Goal: Information Seeking & Learning: Check status

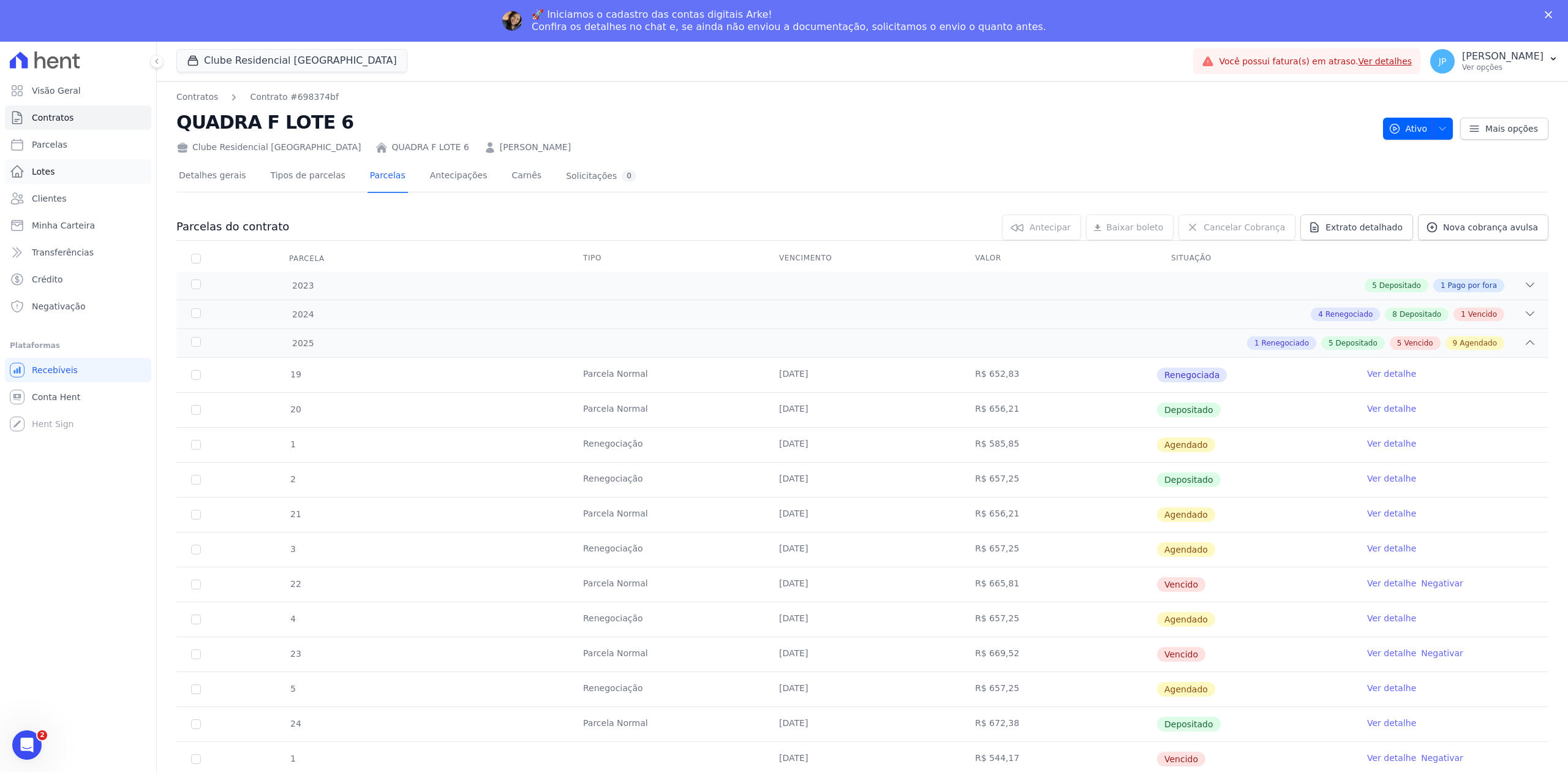
scroll to position [490, 0]
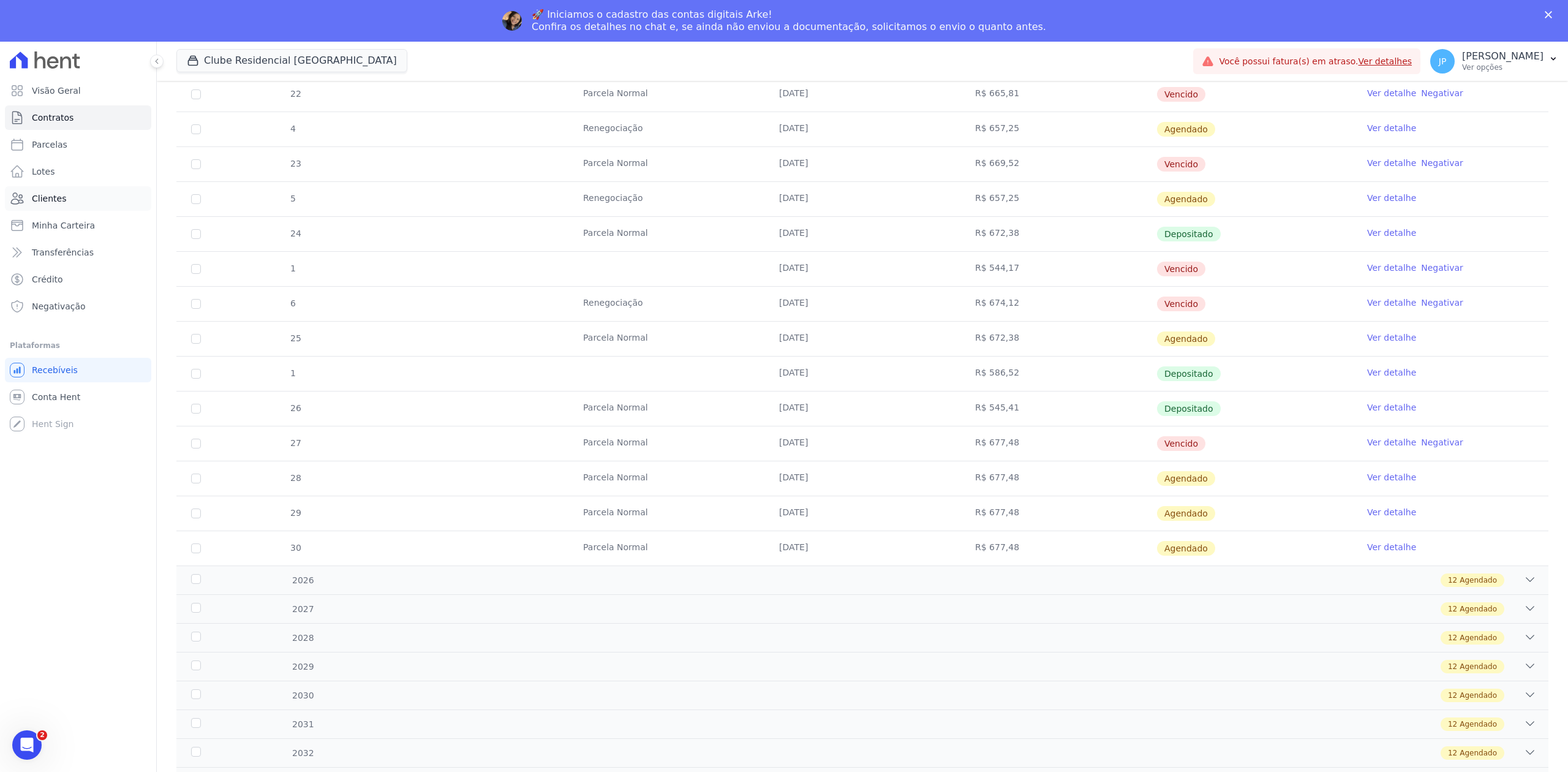
click at [67, 191] on link "Clientes" at bounding box center [77, 198] width 146 height 25
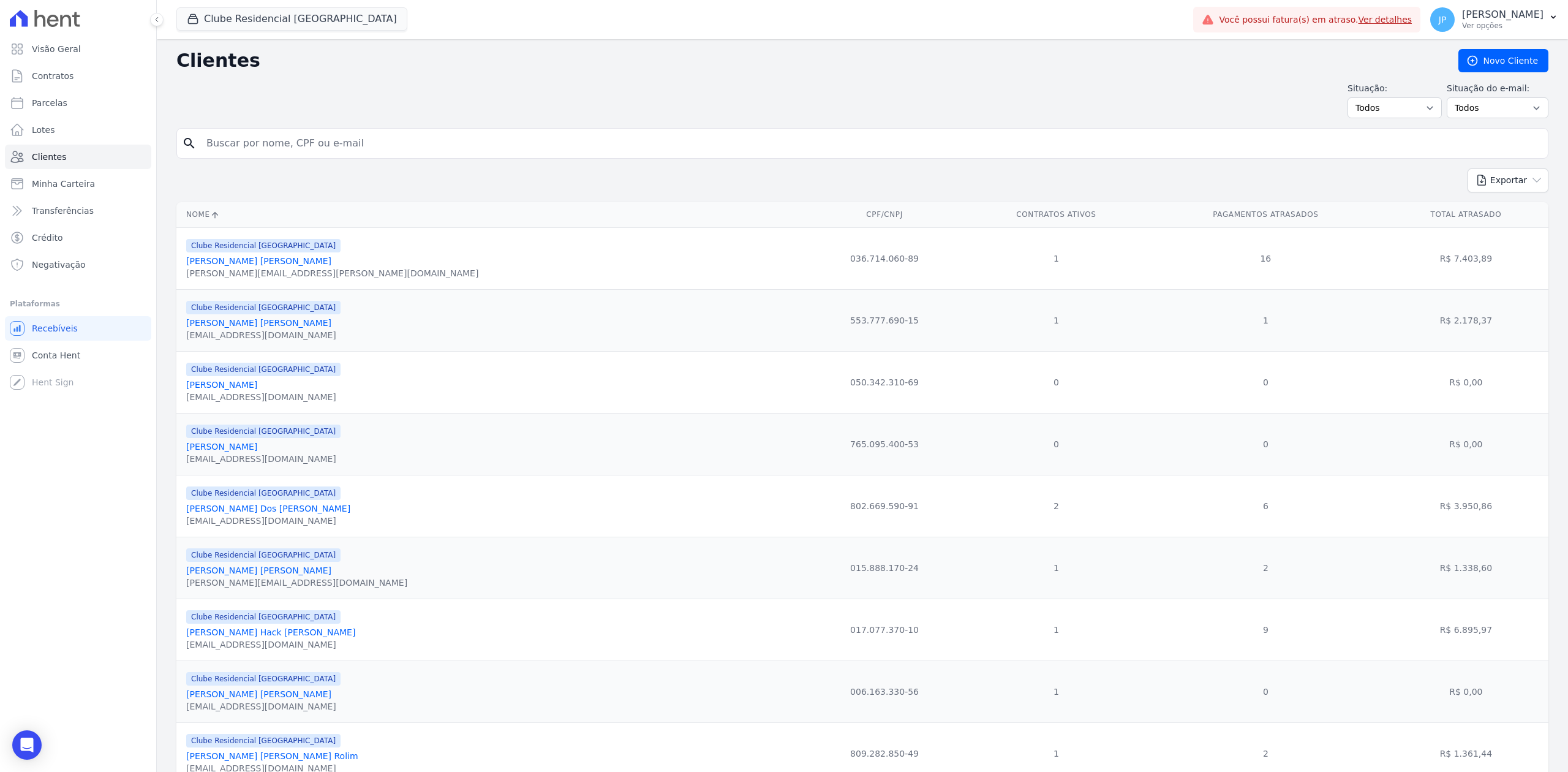
click at [314, 143] on input "search" at bounding box center [870, 143] width 1343 height 25
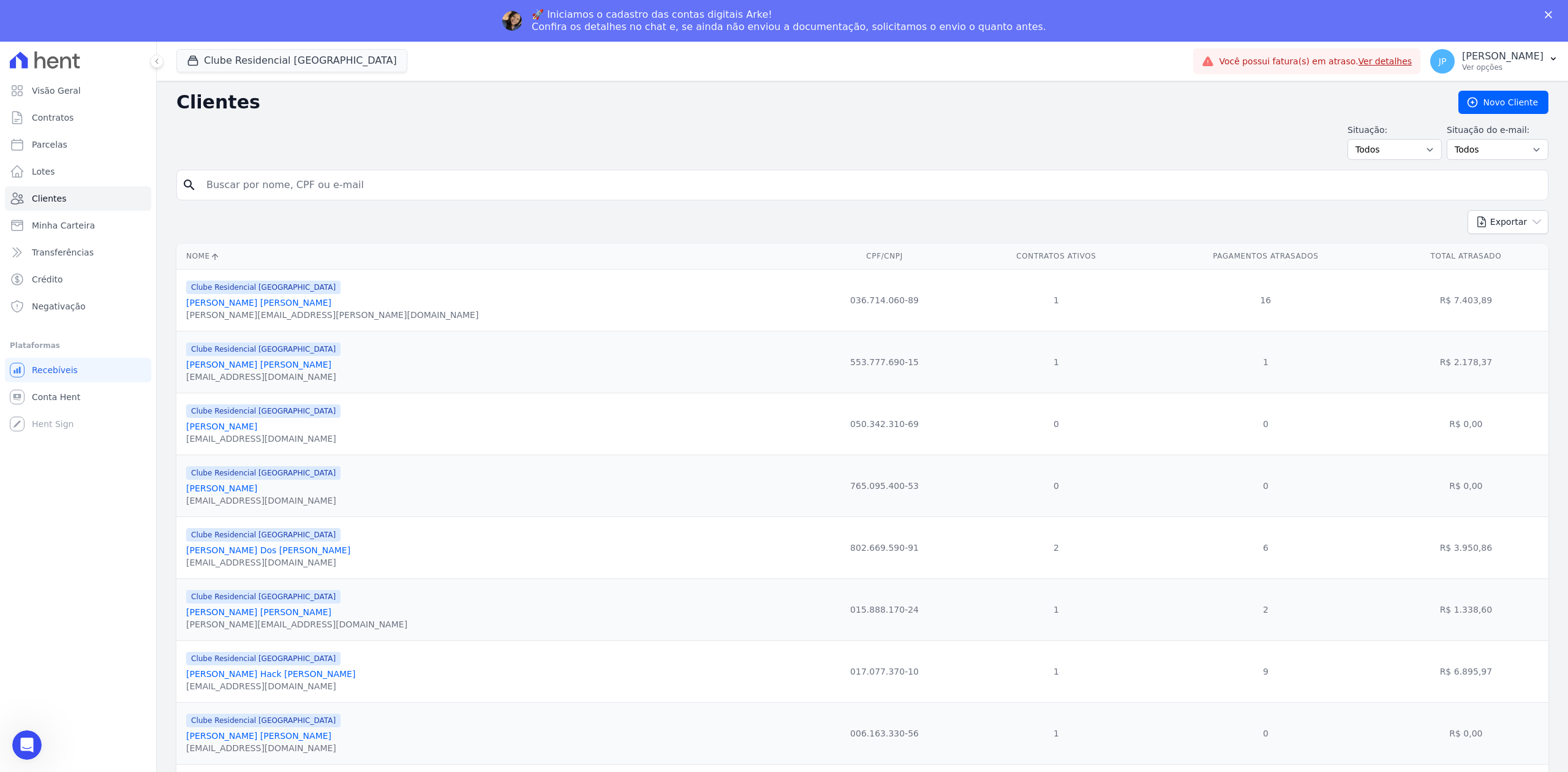
paste input "[PERSON_NAME]"
type input "[PERSON_NAME]"
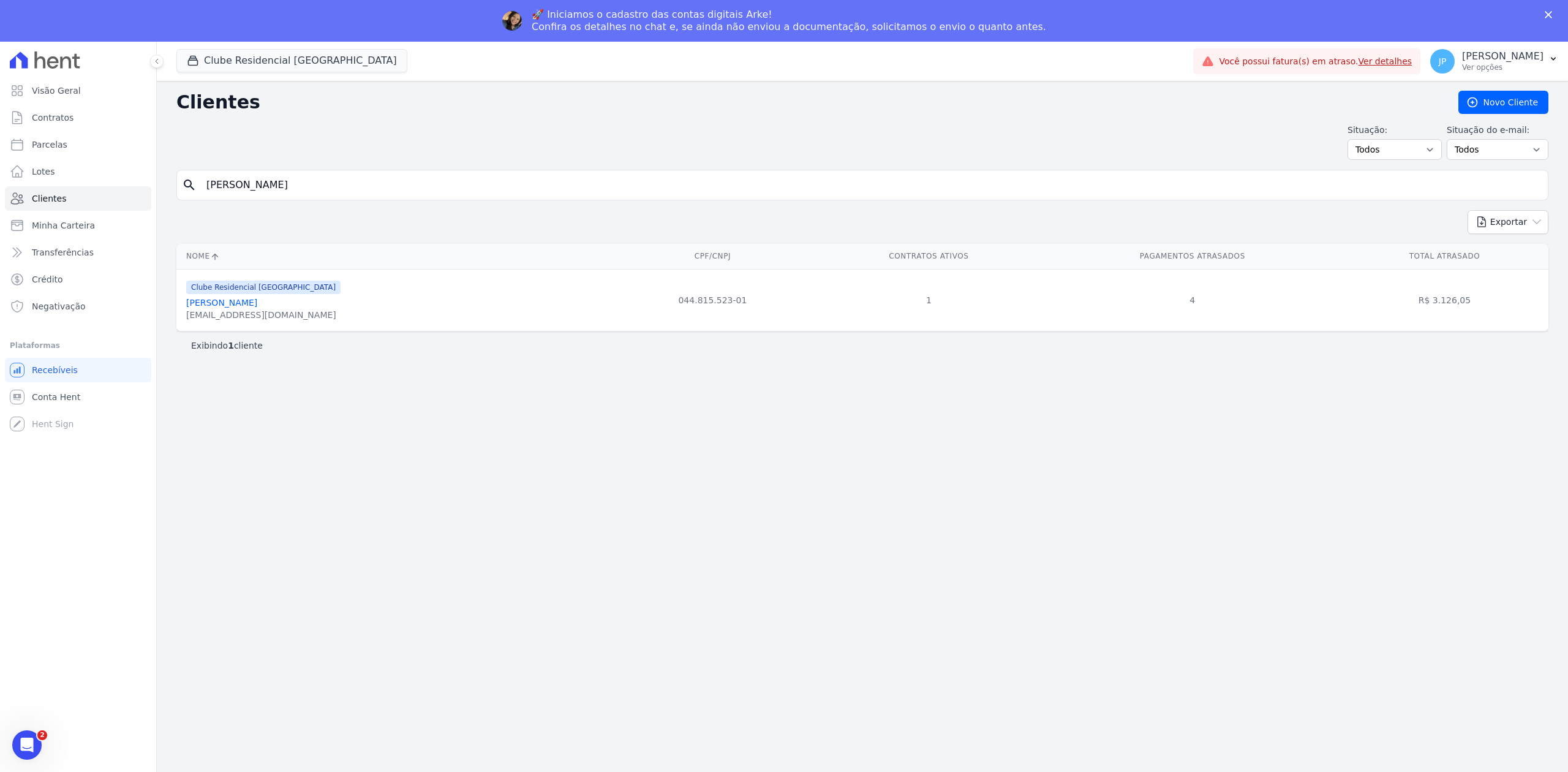
click at [206, 306] on link "[PERSON_NAME]" at bounding box center [221, 302] width 71 height 10
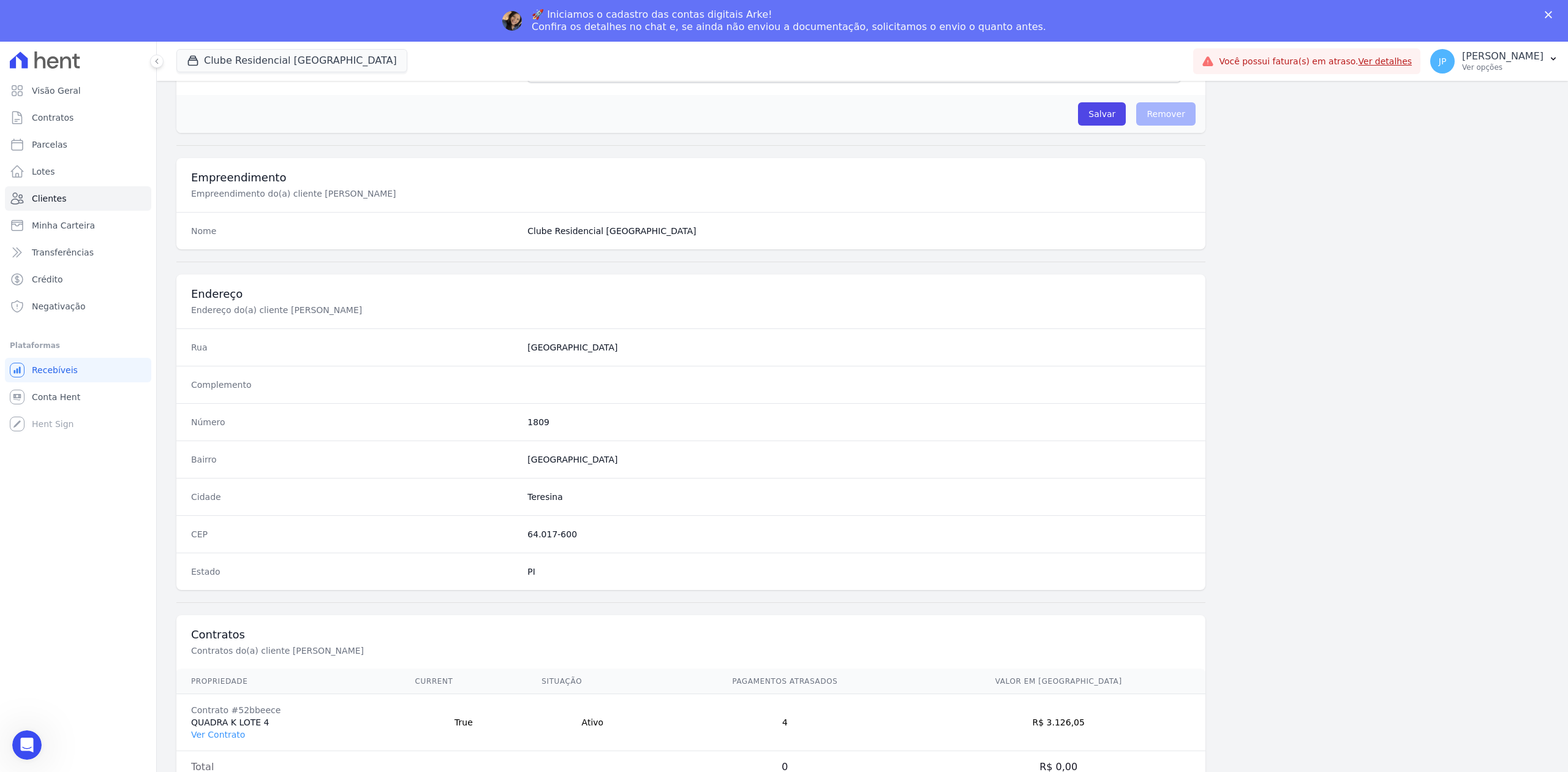
scroll to position [380, 0]
click at [218, 735] on link "Ver Contrato" at bounding box center [218, 734] width 54 height 10
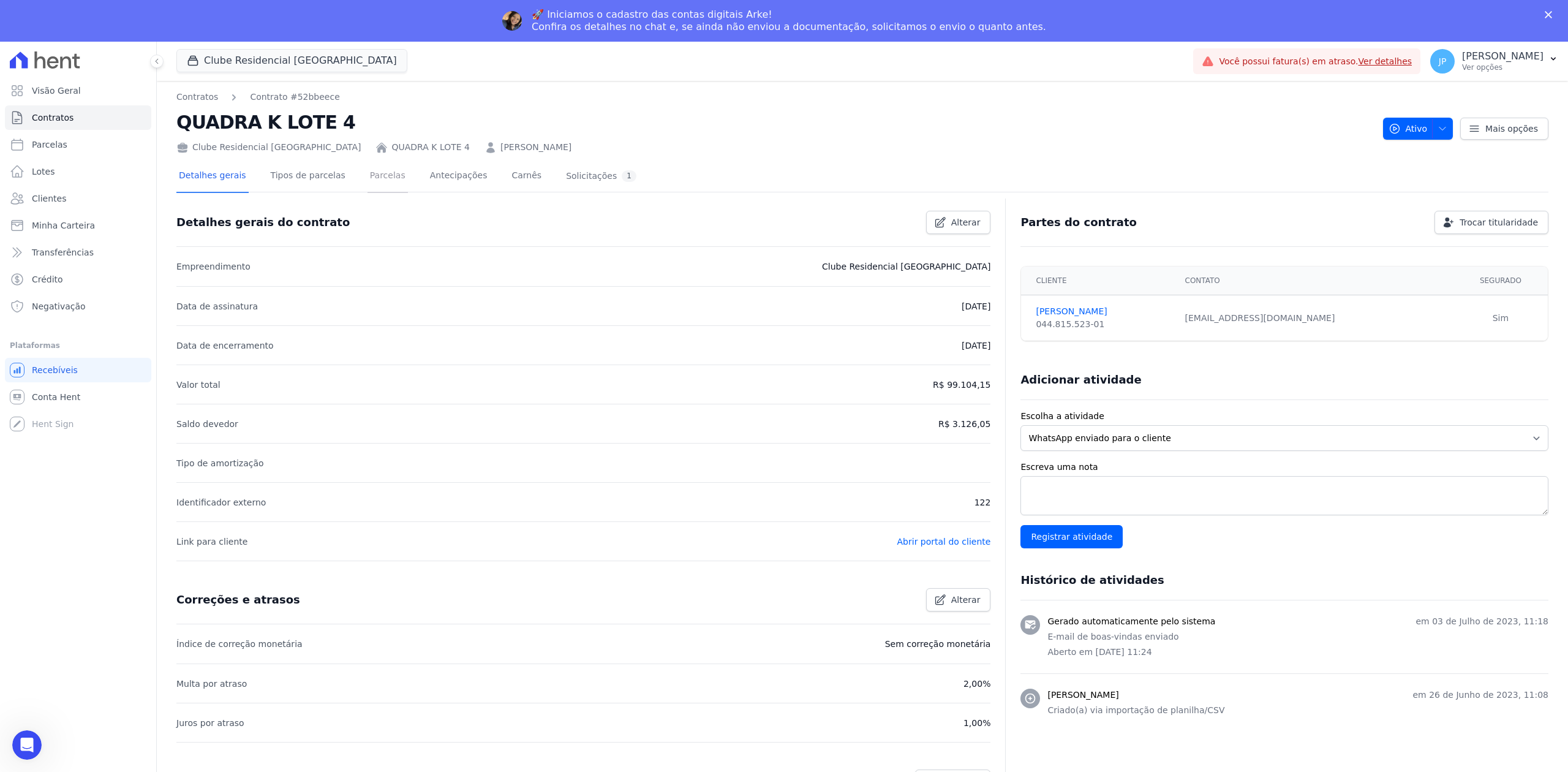
click at [375, 184] on link "Parcelas" at bounding box center [387, 176] width 40 height 32
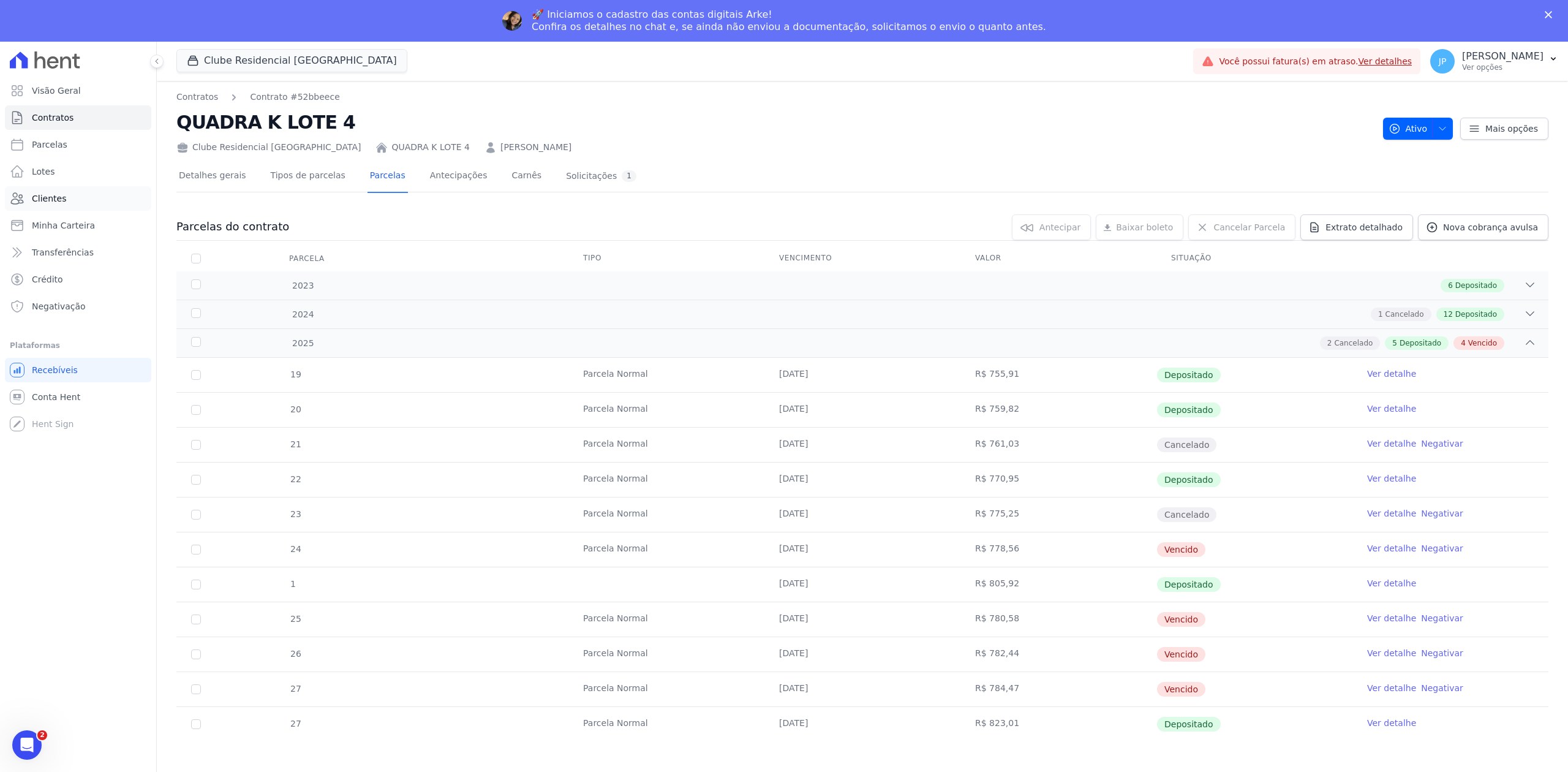
click at [78, 202] on link "Clientes" at bounding box center [77, 198] width 146 height 25
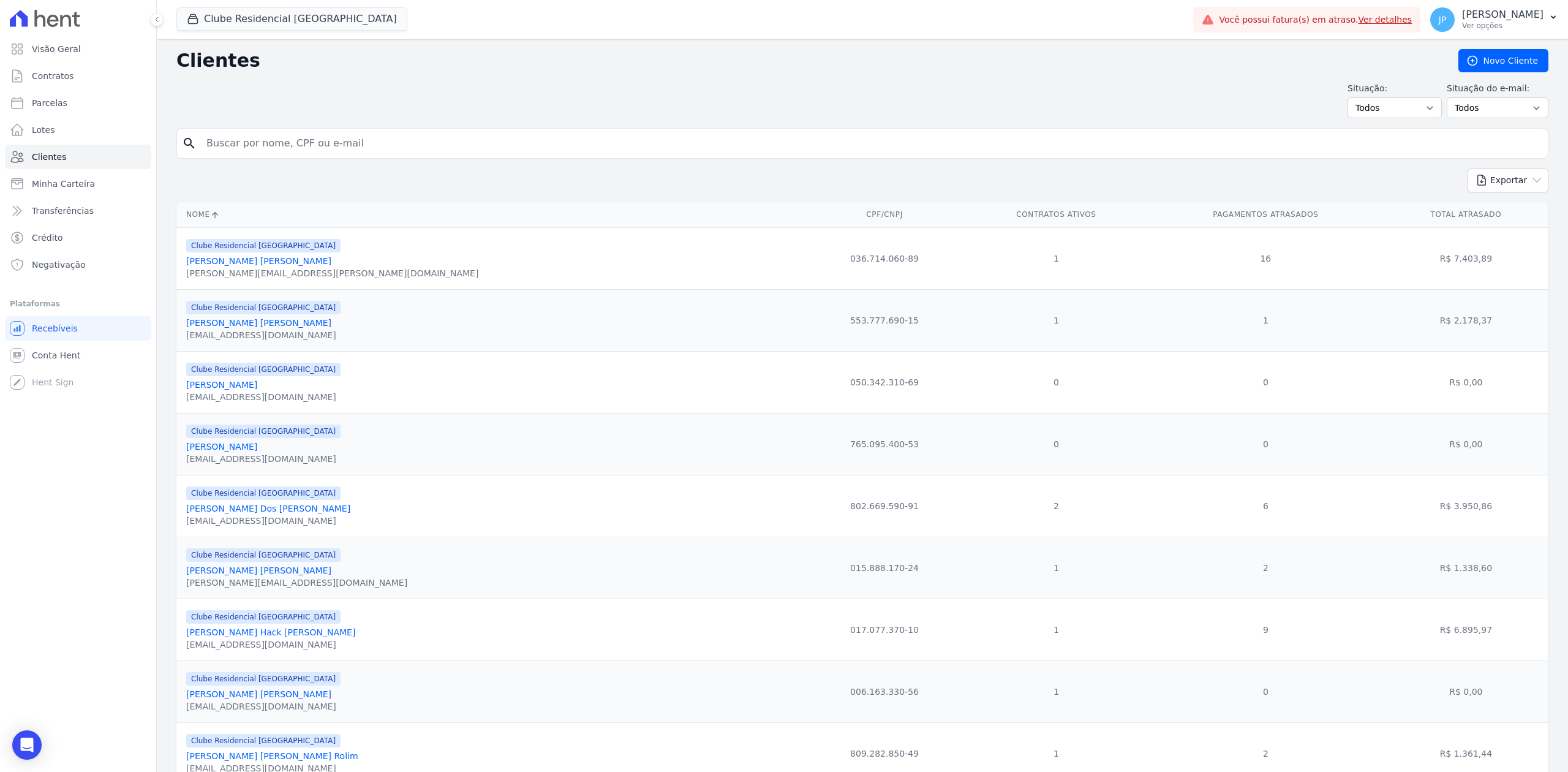
drag, startPoint x: 351, startPoint y: 145, endPoint x: 410, endPoint y: 141, distance: 59.1
click at [351, 145] on input "search" at bounding box center [870, 143] width 1343 height 25
paste input "[PERSON_NAME] DOS [PERSON_NAME]"
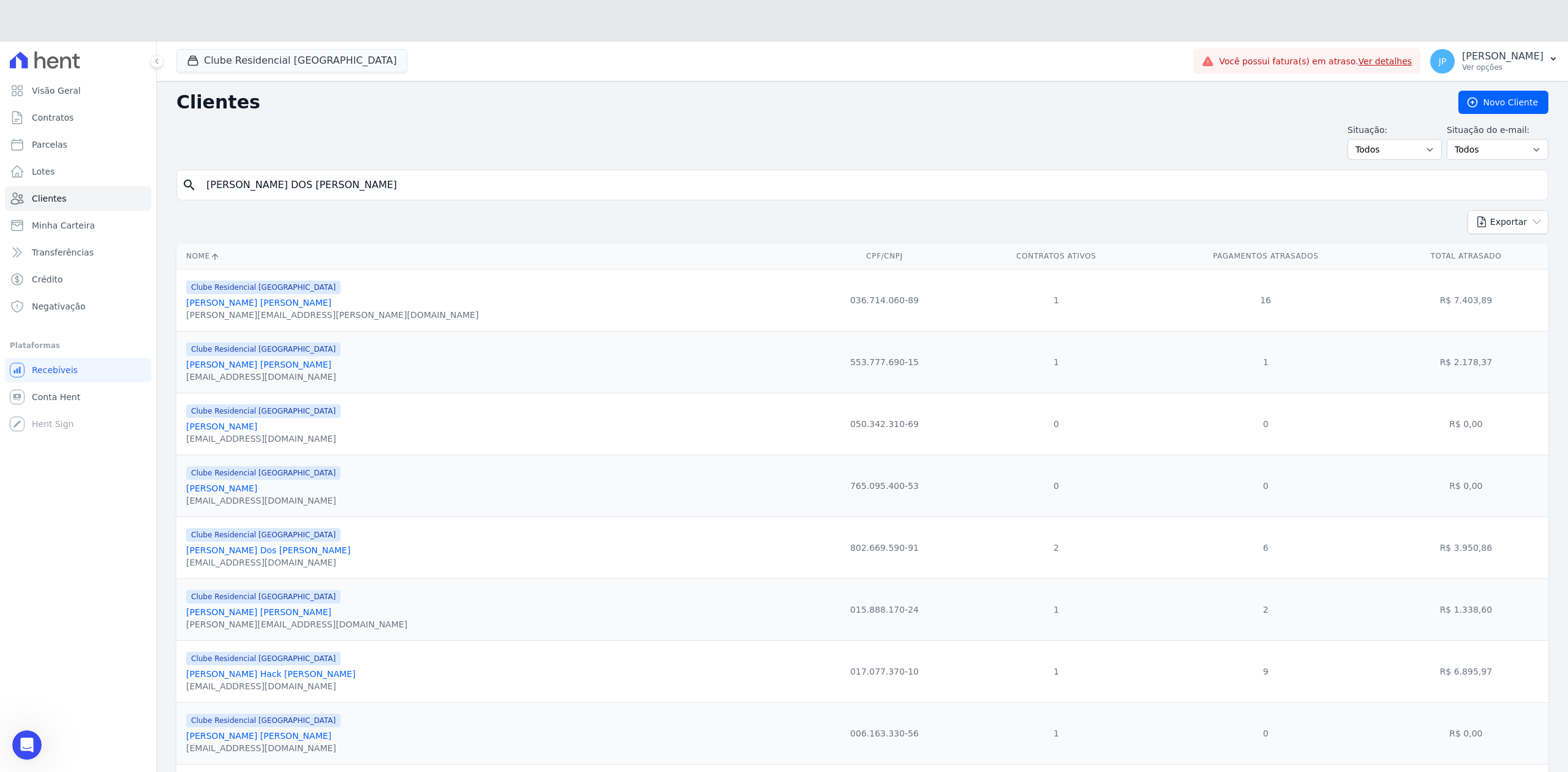
type input "[PERSON_NAME] DOS [PERSON_NAME]"
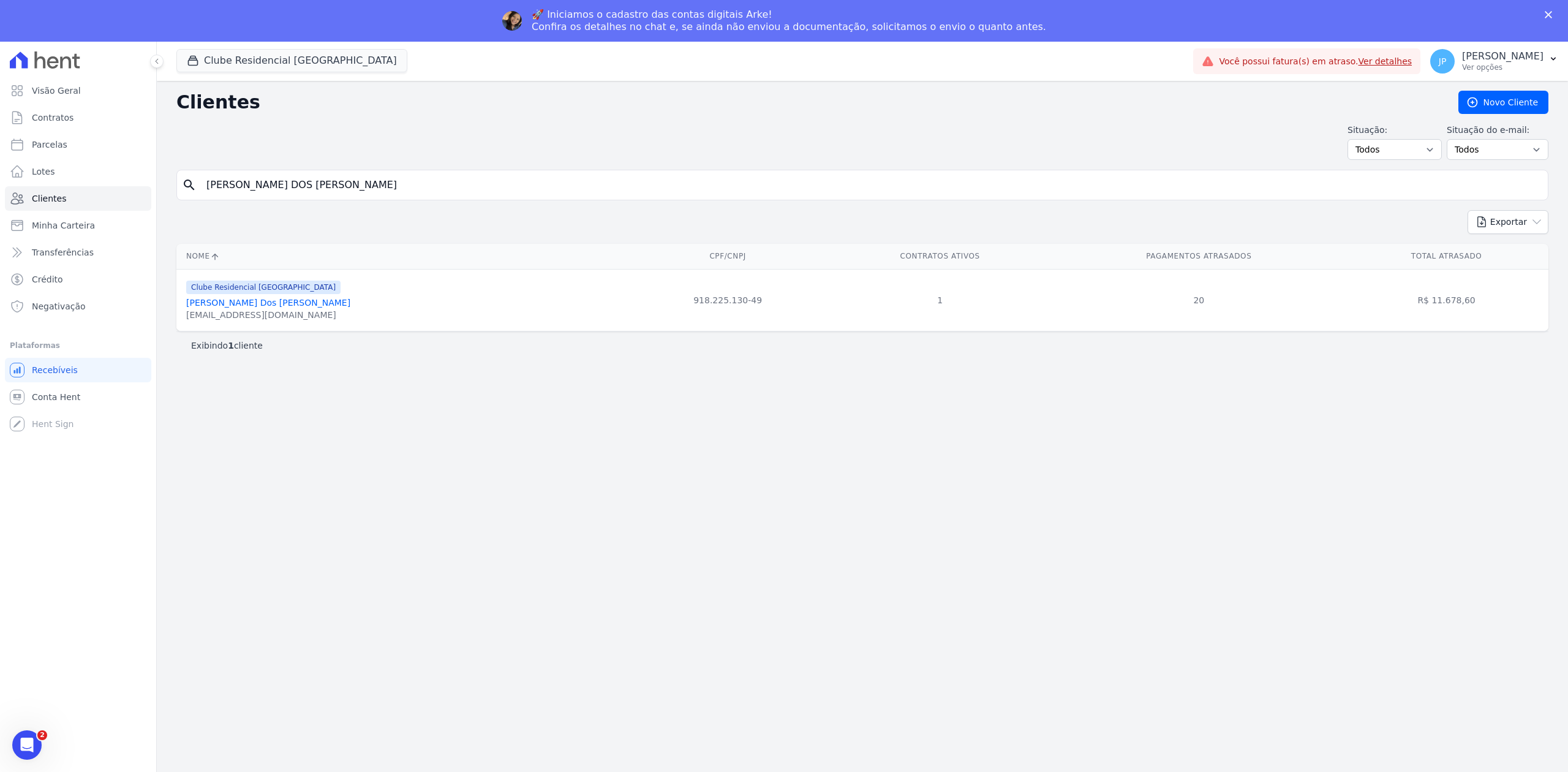
click at [238, 306] on link "[PERSON_NAME] Dos [PERSON_NAME]" at bounding box center [268, 302] width 164 height 10
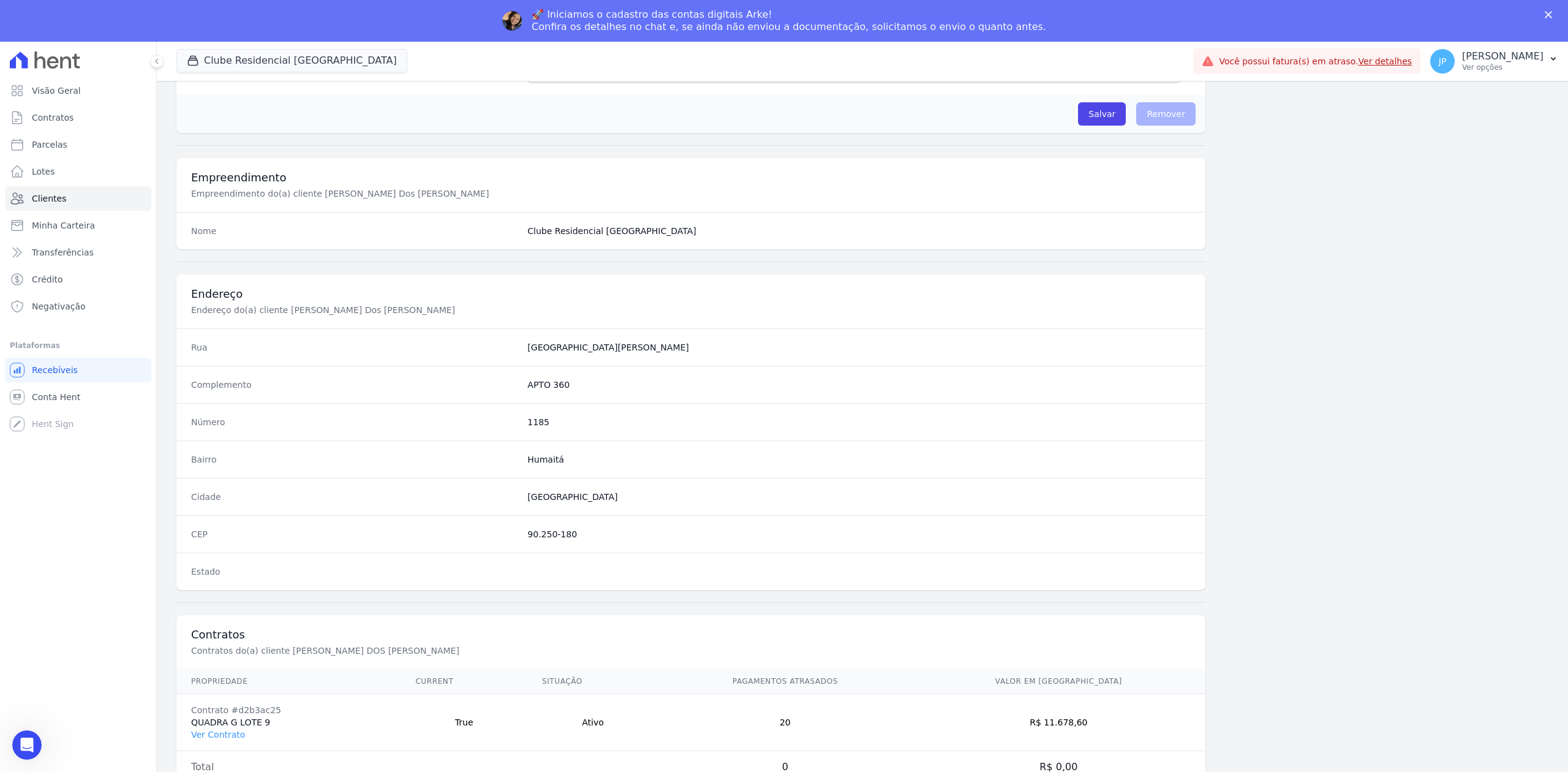
scroll to position [380, 0]
click at [211, 735] on link "Ver Contrato" at bounding box center [218, 734] width 54 height 10
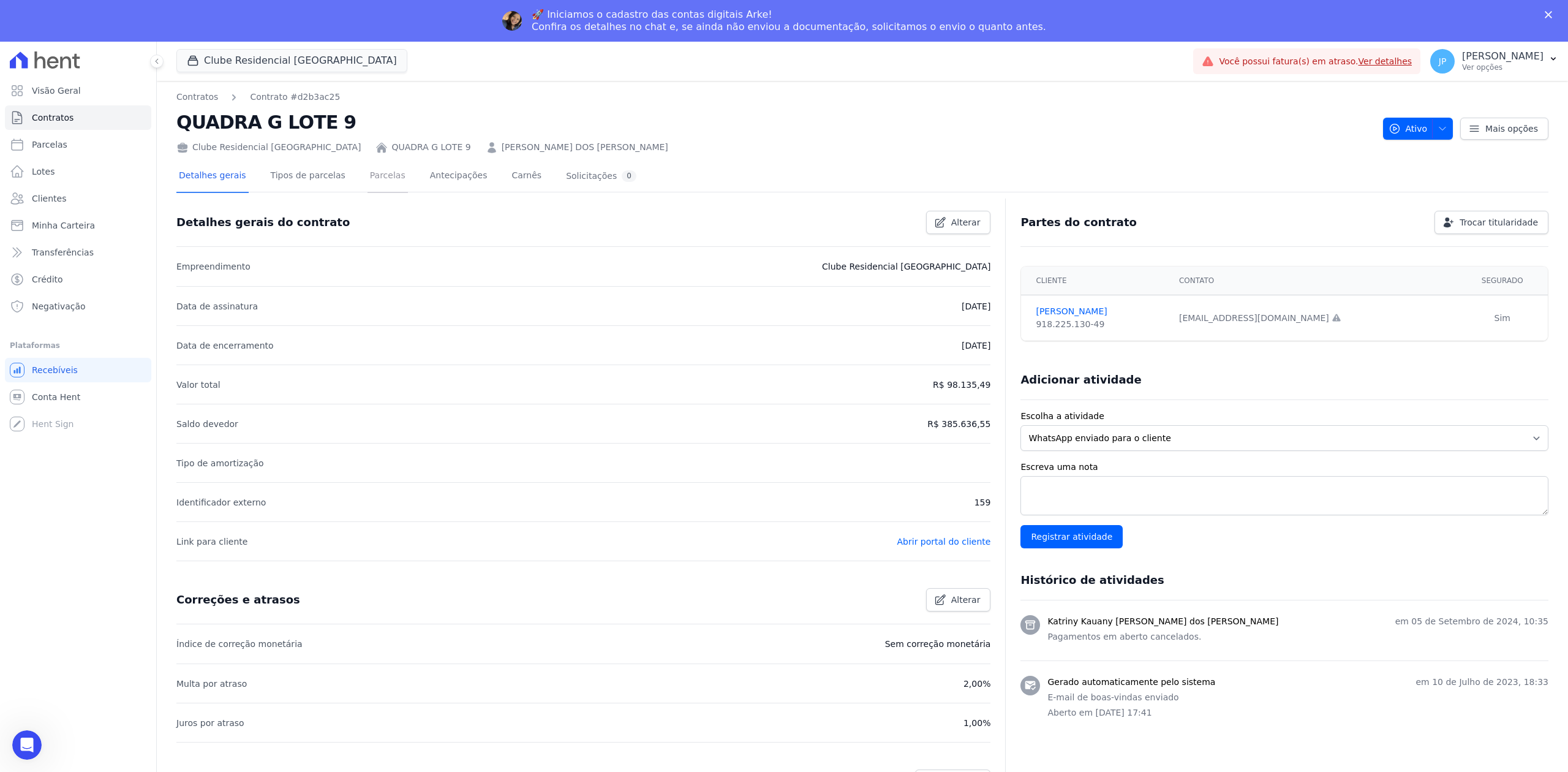
click at [373, 177] on link "Parcelas" at bounding box center [387, 176] width 40 height 32
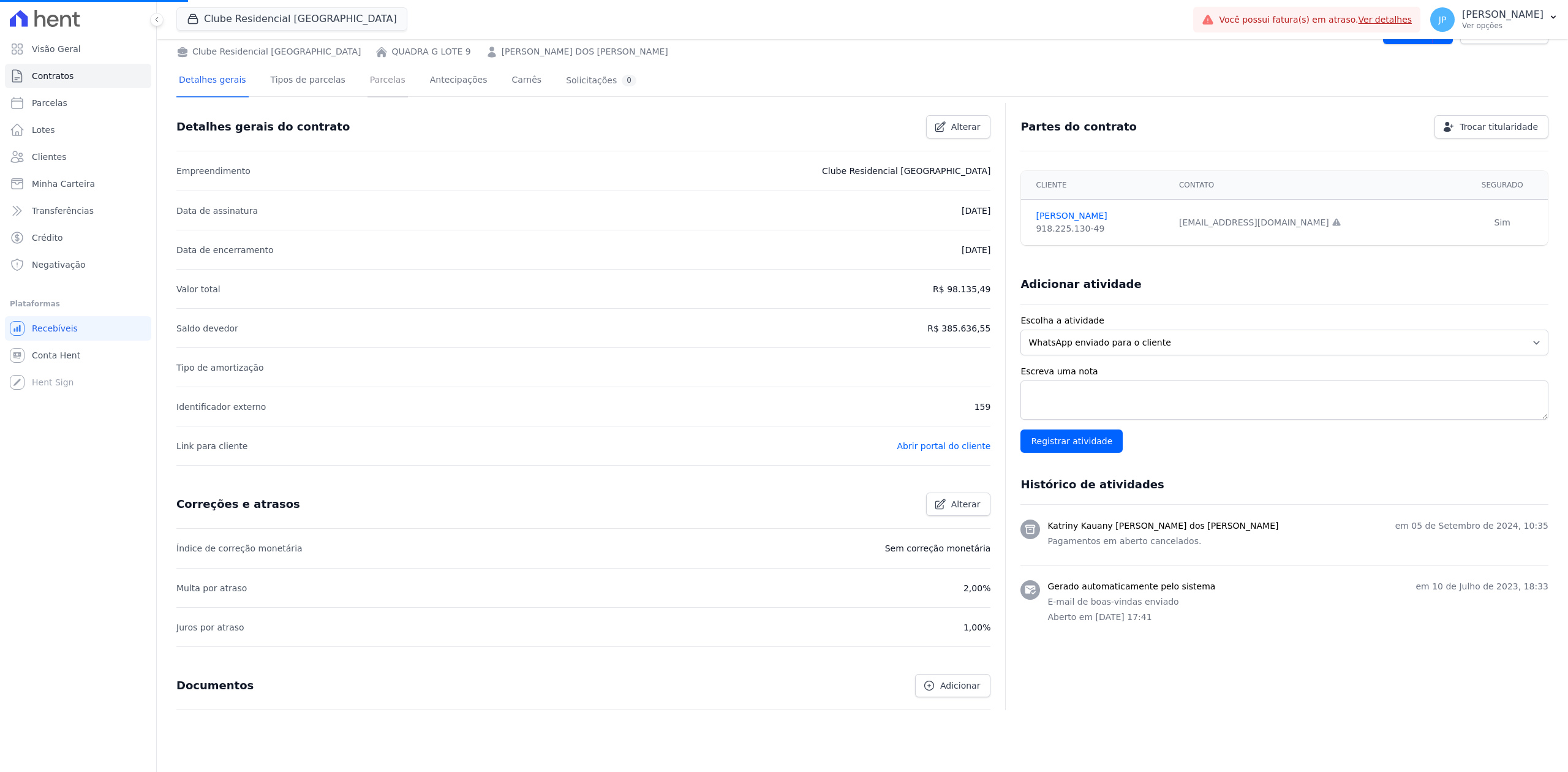
scroll to position [82, 0]
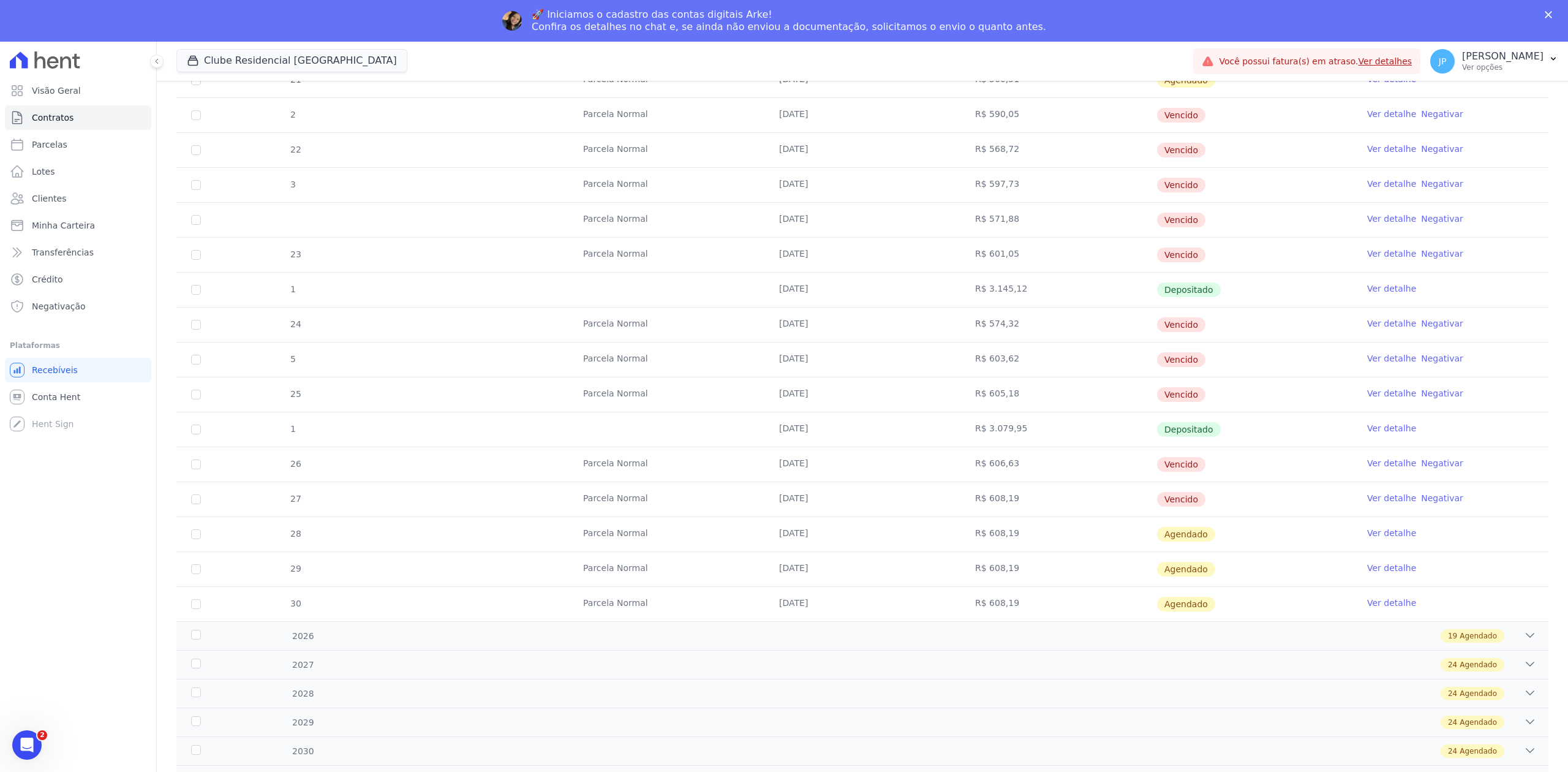
scroll to position [490, 0]
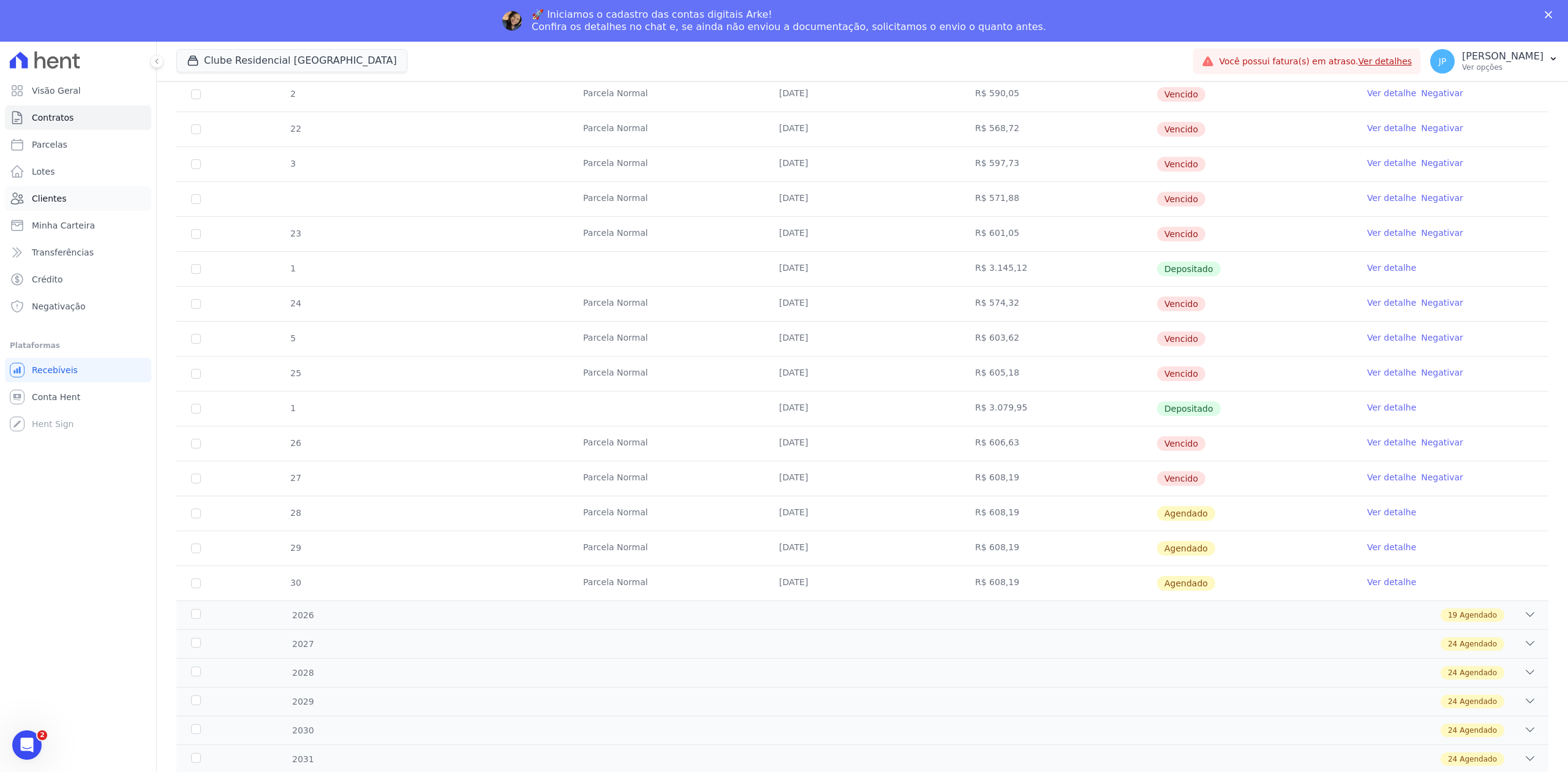
click at [78, 199] on link "Clientes" at bounding box center [77, 198] width 146 height 25
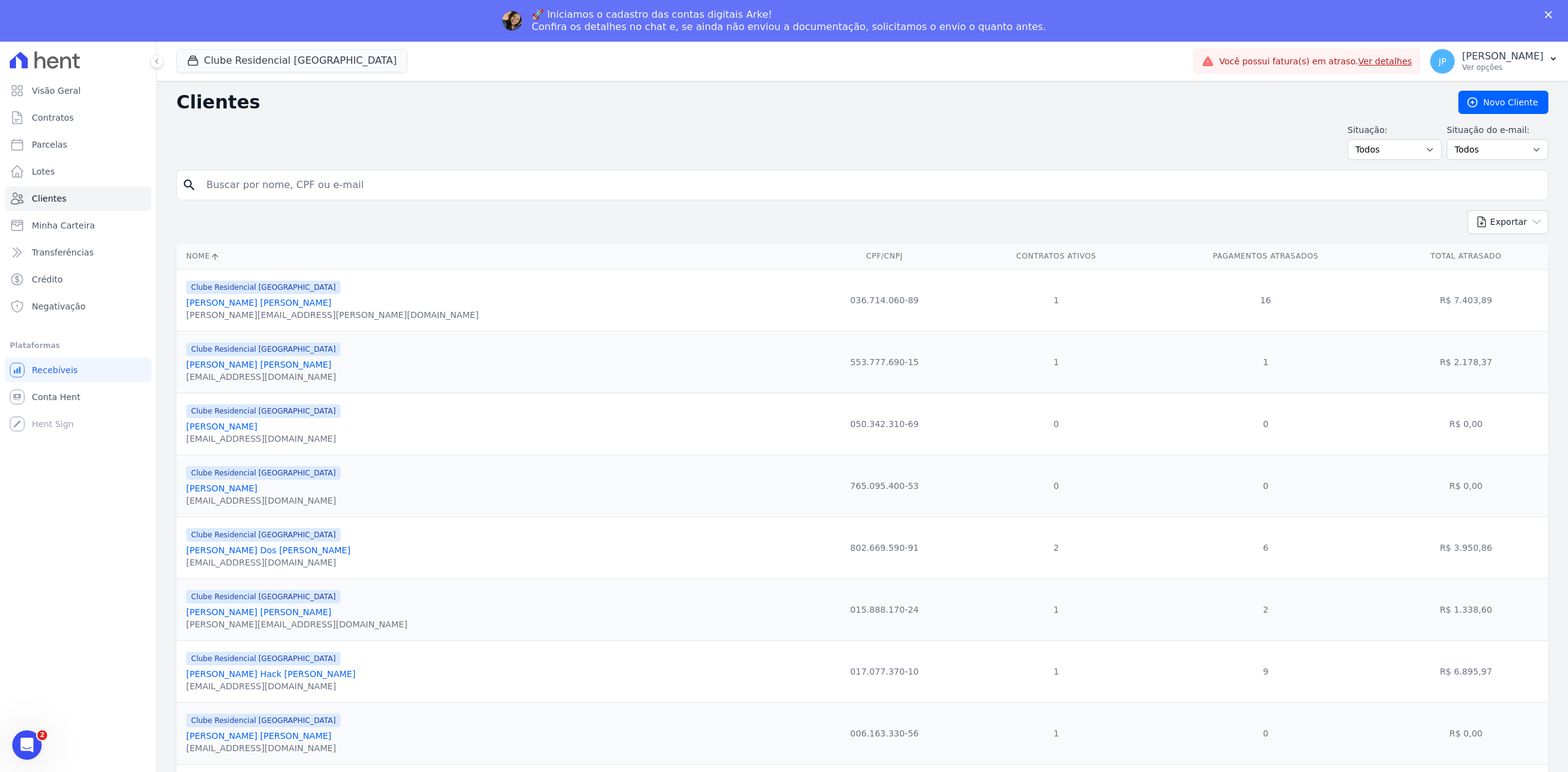
click at [358, 178] on input "search" at bounding box center [870, 185] width 1343 height 25
paste input "[PERSON_NAME] [PERSON_NAME] DA COSTA [PERSON_NAME]"
type input "[PERSON_NAME] [PERSON_NAME] DA COSTA [PERSON_NAME]"
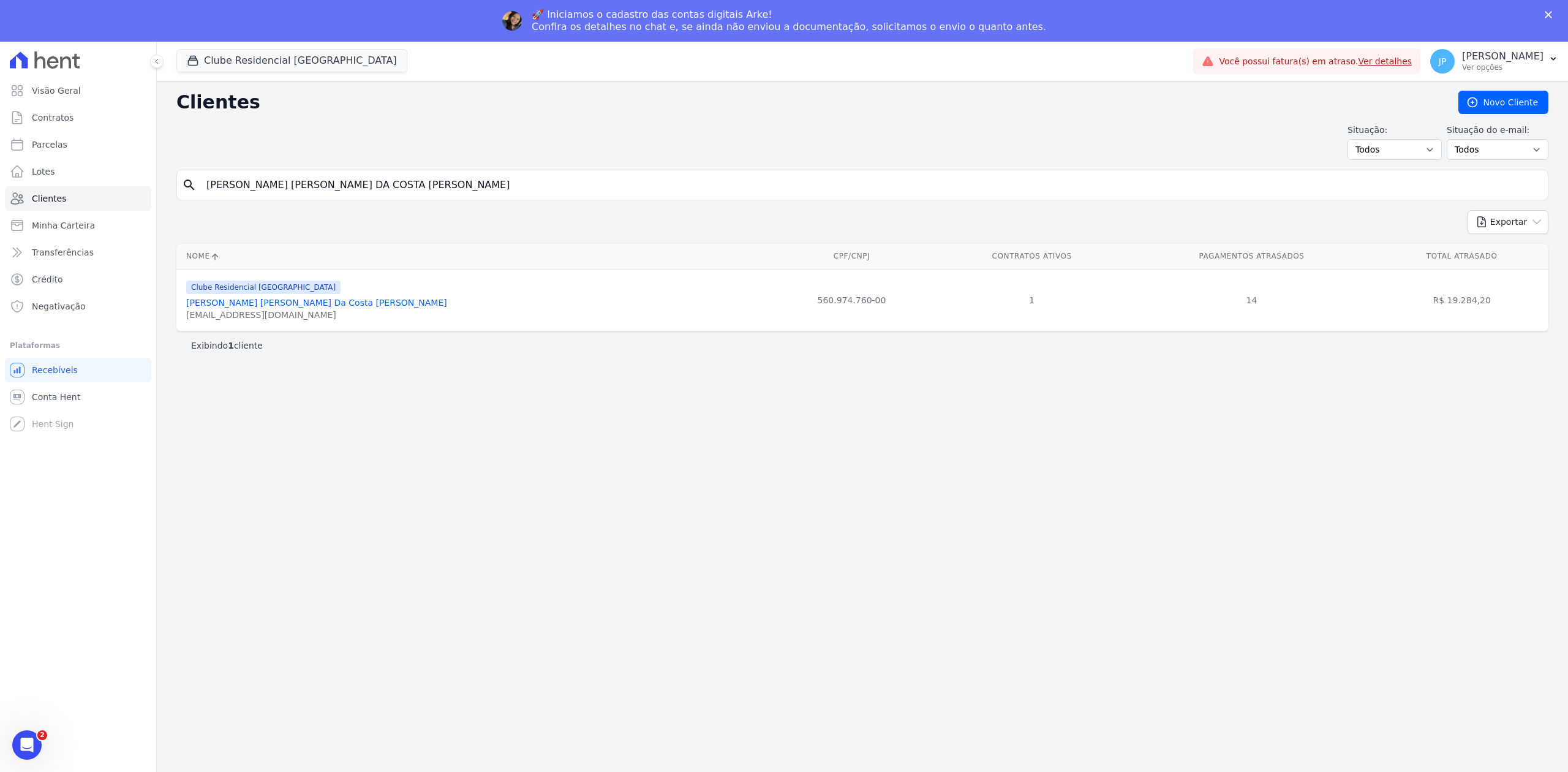
click at [330, 305] on link "[PERSON_NAME] [PERSON_NAME] Da Costa [PERSON_NAME]" at bounding box center [317, 302] width 261 height 10
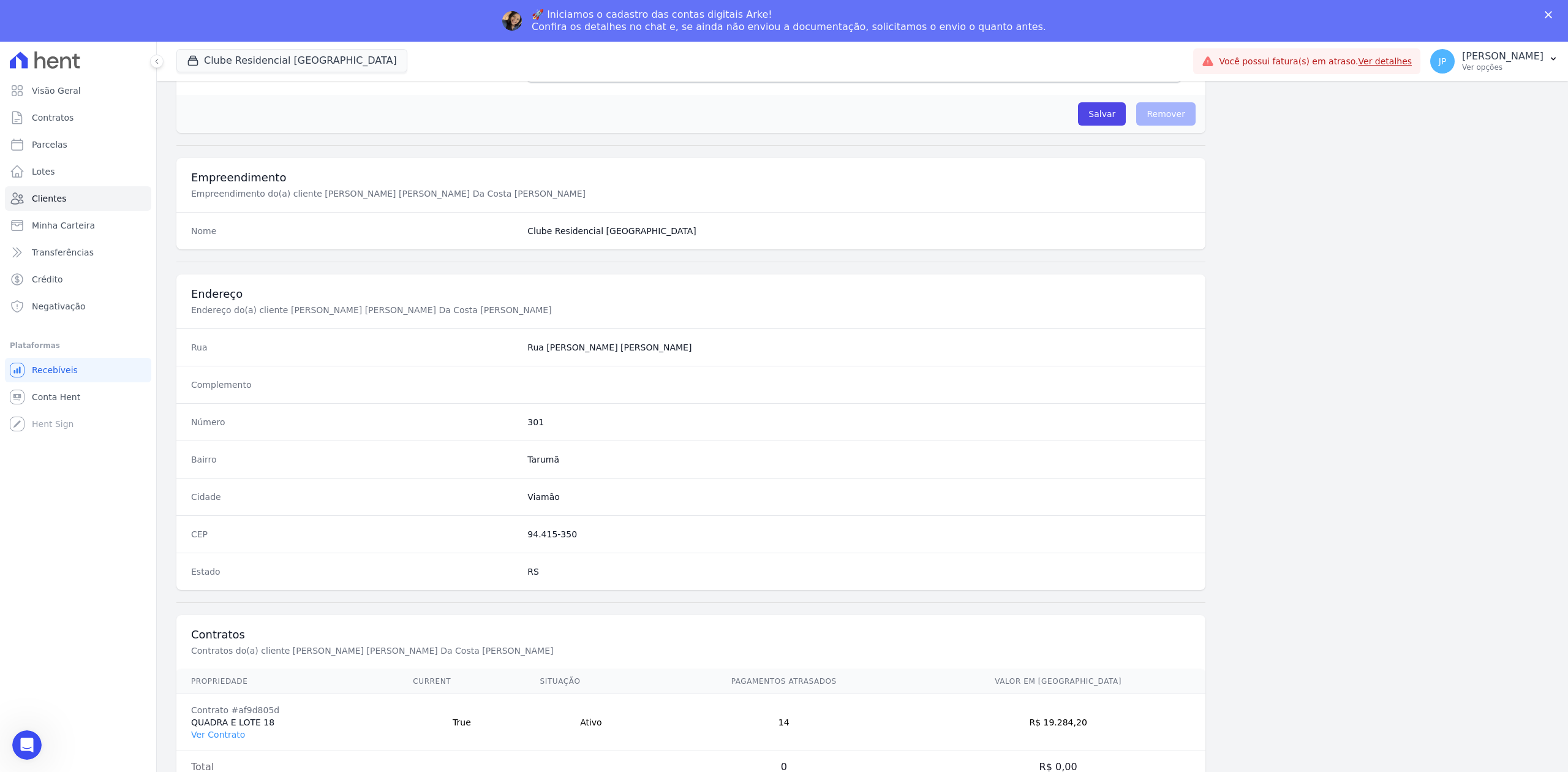
scroll to position [380, 0]
click at [230, 736] on link "Ver Contrato" at bounding box center [218, 734] width 54 height 10
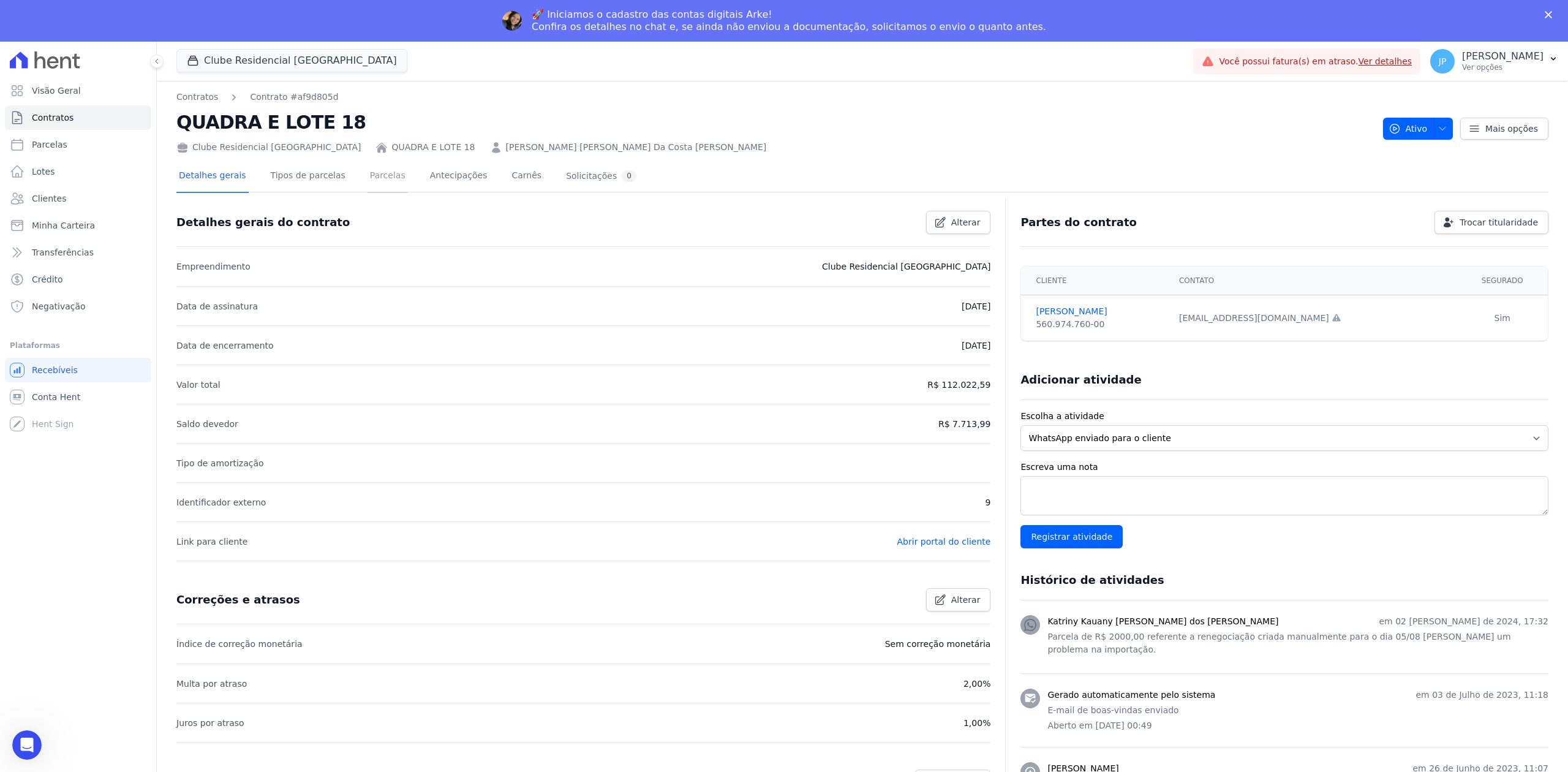
click at [371, 172] on link "Parcelas" at bounding box center [387, 176] width 40 height 32
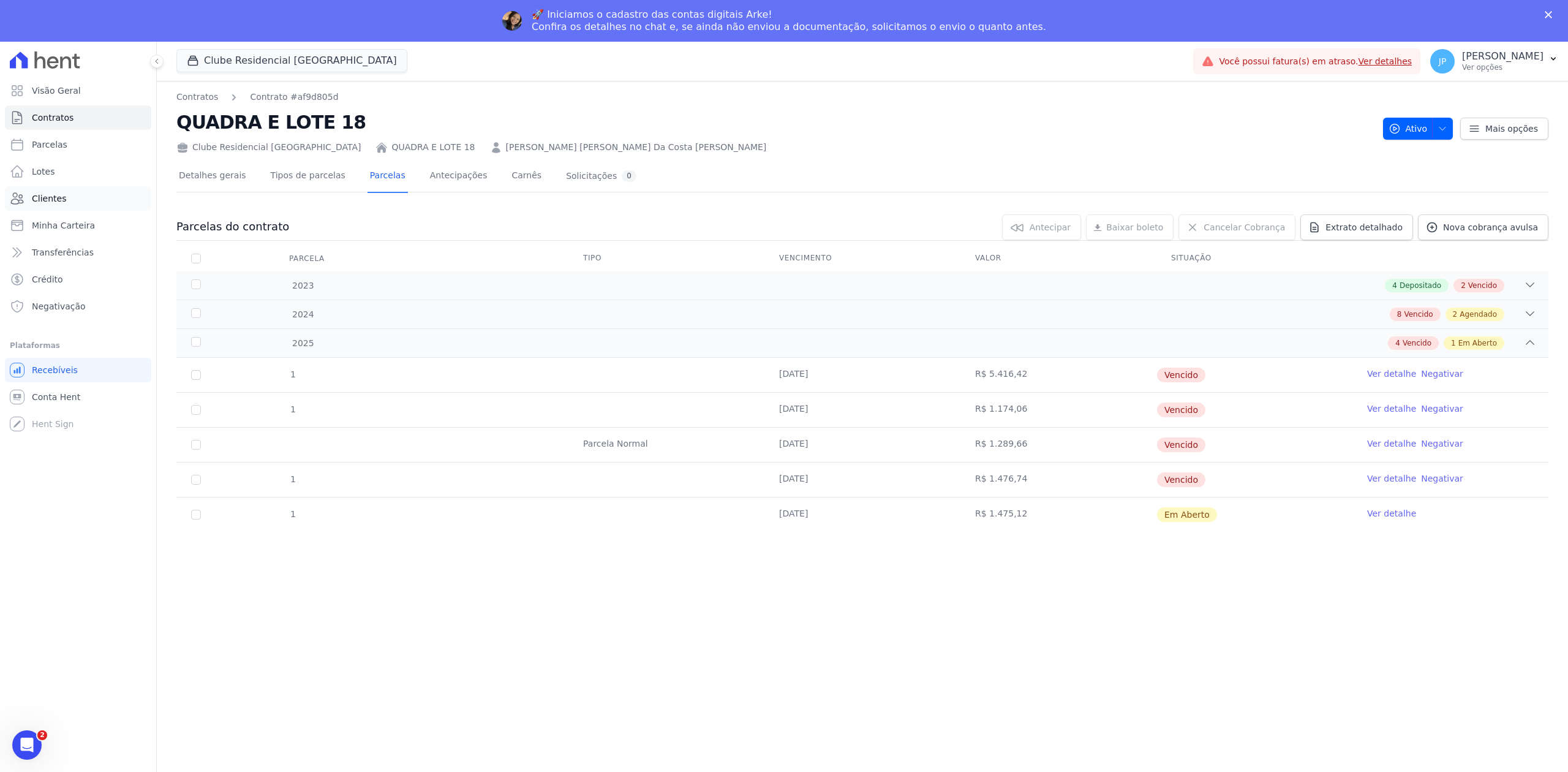
click at [67, 202] on link "Clientes" at bounding box center [77, 198] width 146 height 25
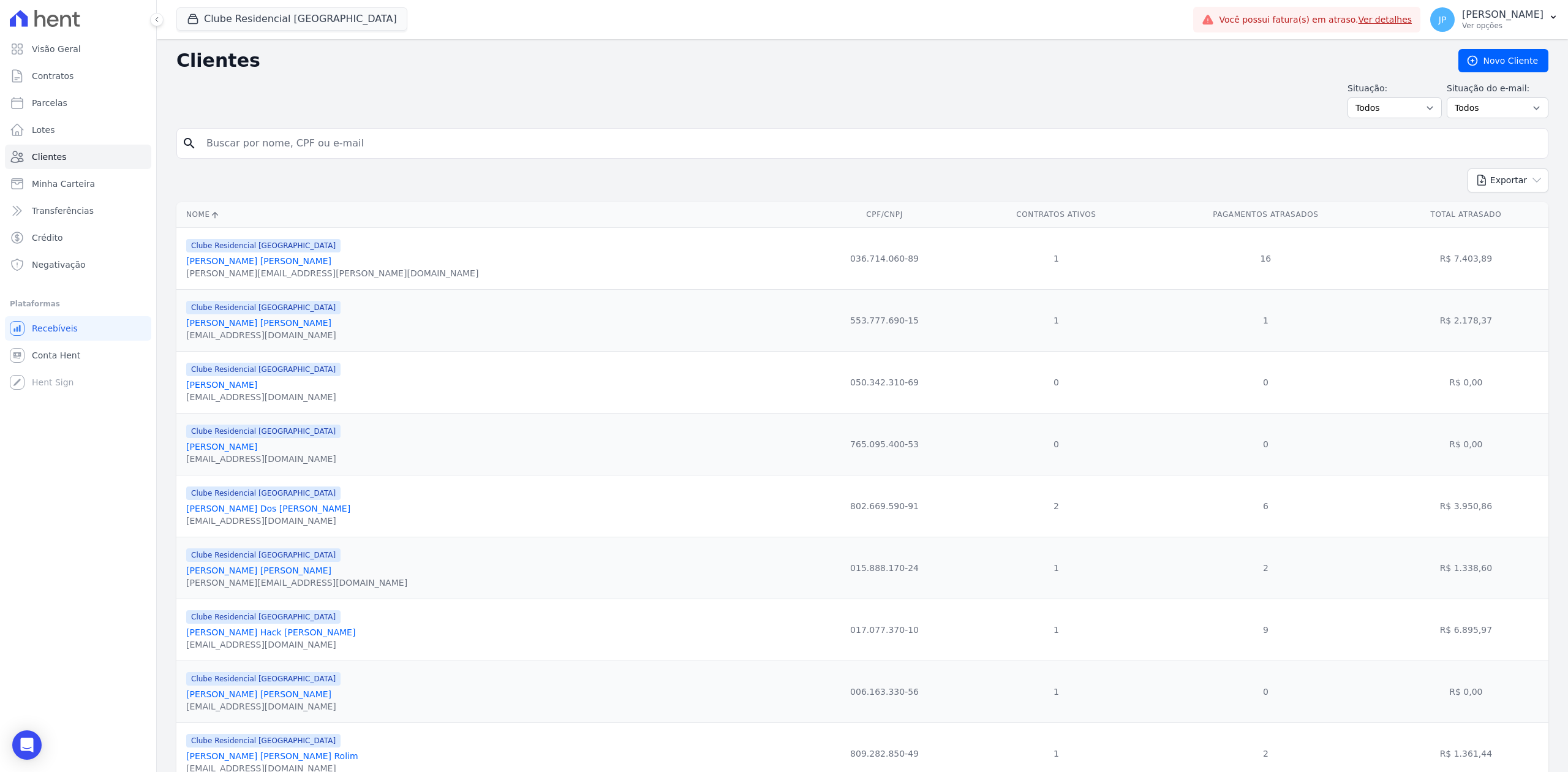
click at [310, 157] on div "search" at bounding box center [862, 143] width 1372 height 30
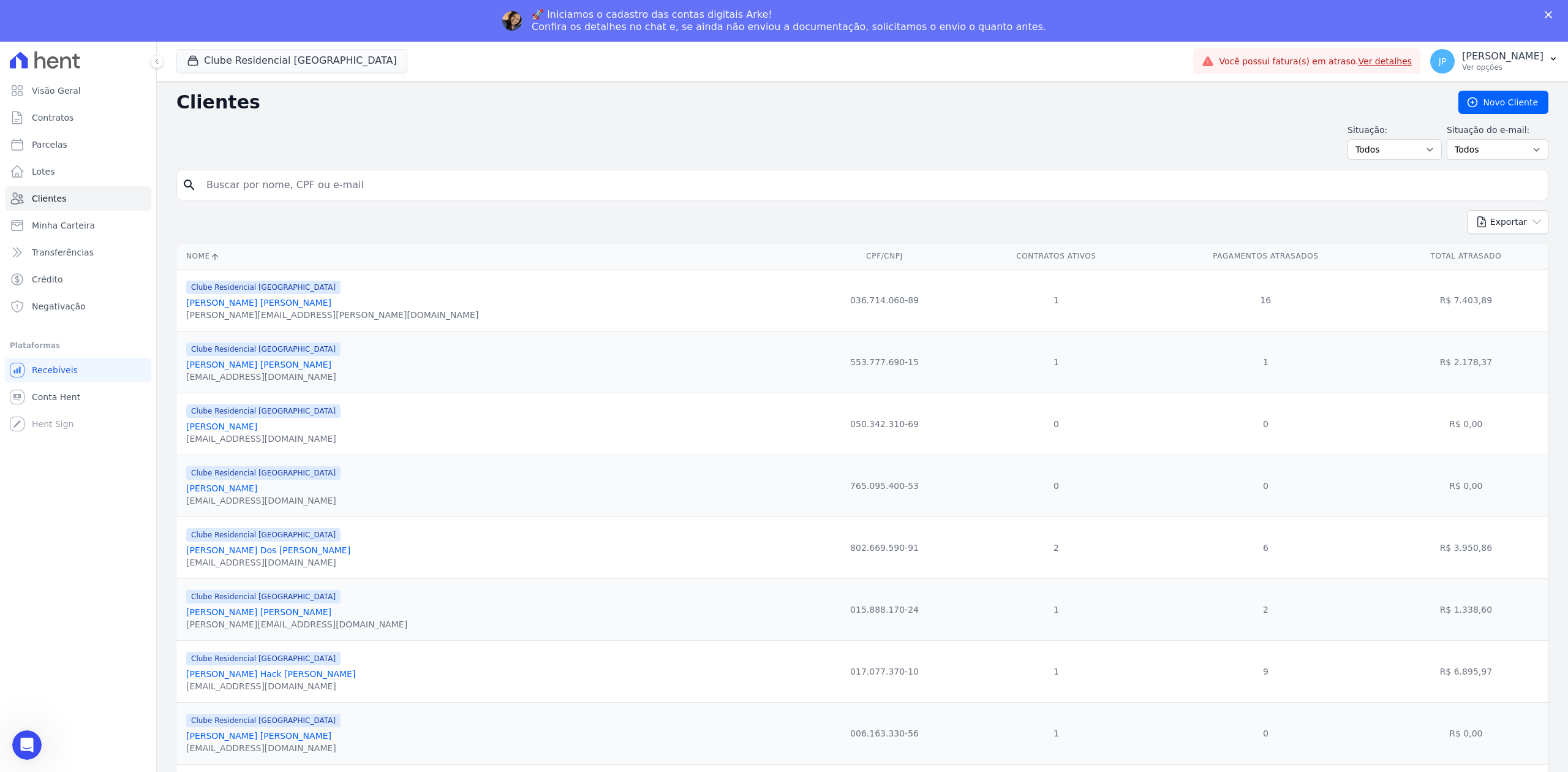
click at [317, 145] on div "Situação: Todos Adimplentes Inadimplentes Situação do e-mail: Todos Confirmado …" at bounding box center [862, 141] width 1372 height 36
click at [292, 180] on input "search" at bounding box center [870, 185] width 1343 height 25
paste input "[PERSON_NAME] DA [PERSON_NAME]"
type input "[PERSON_NAME] DA [PERSON_NAME]"
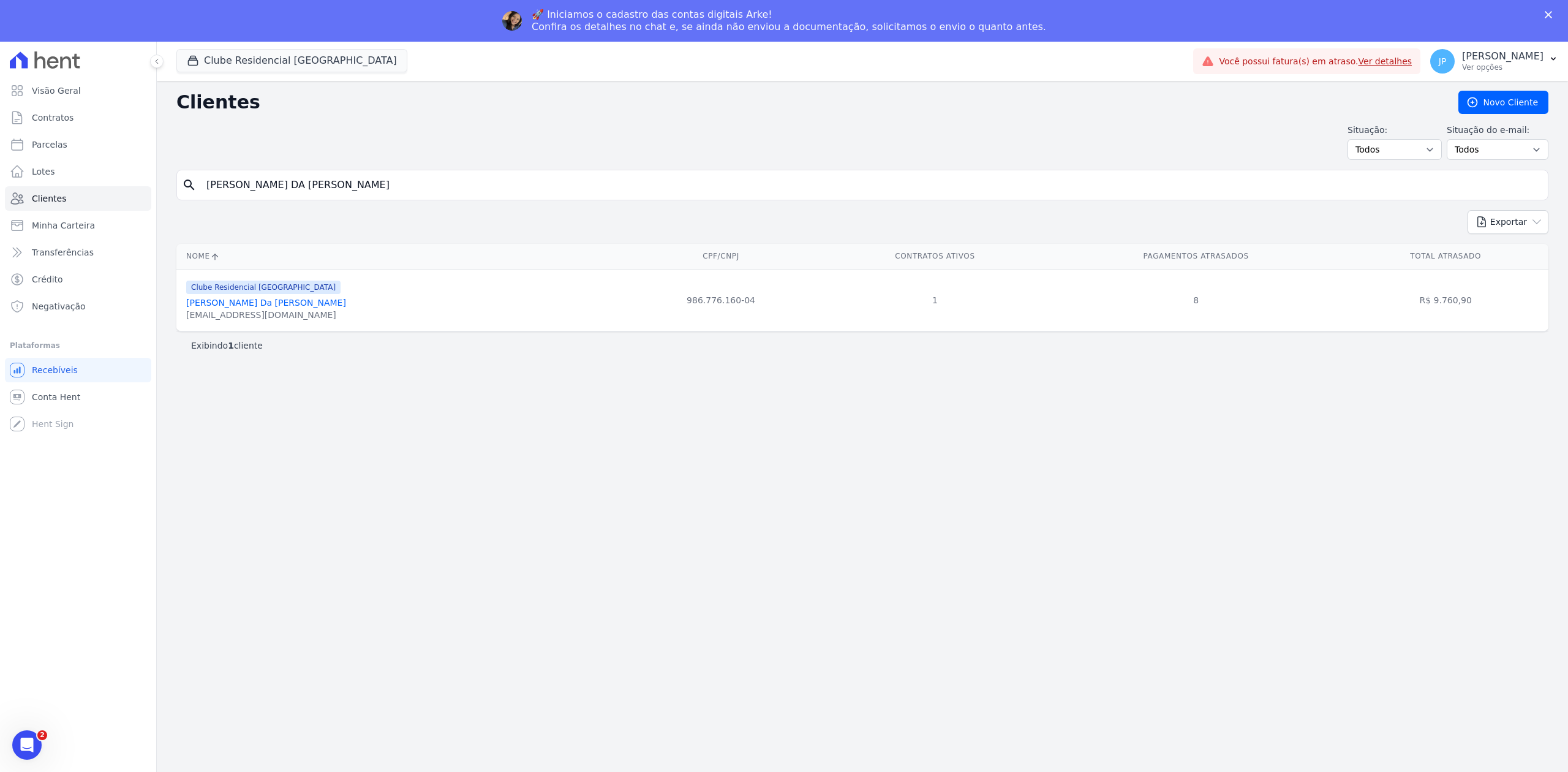
click at [214, 306] on link "[PERSON_NAME] Da [PERSON_NAME]" at bounding box center [266, 302] width 160 height 10
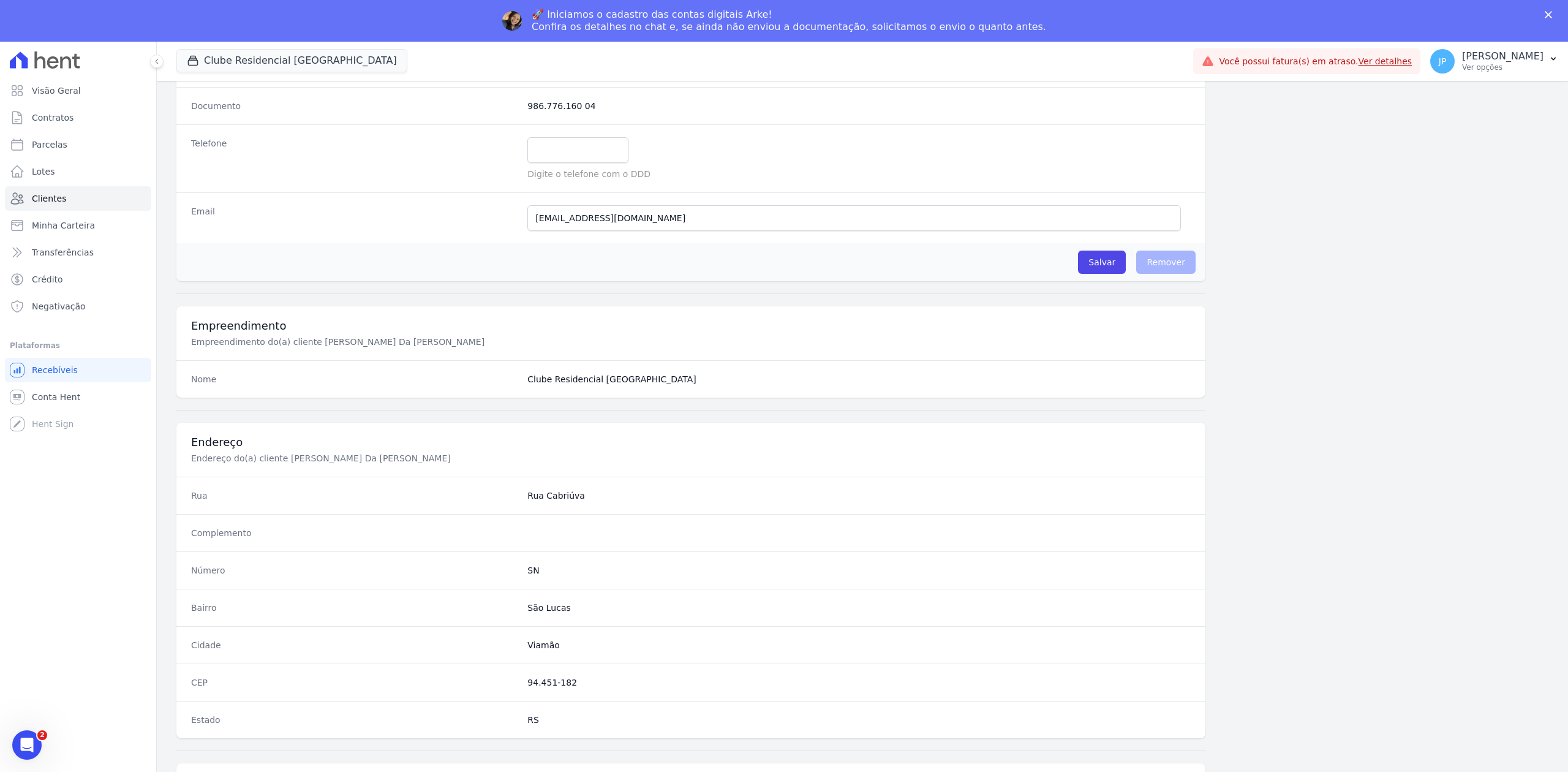
scroll to position [380, 0]
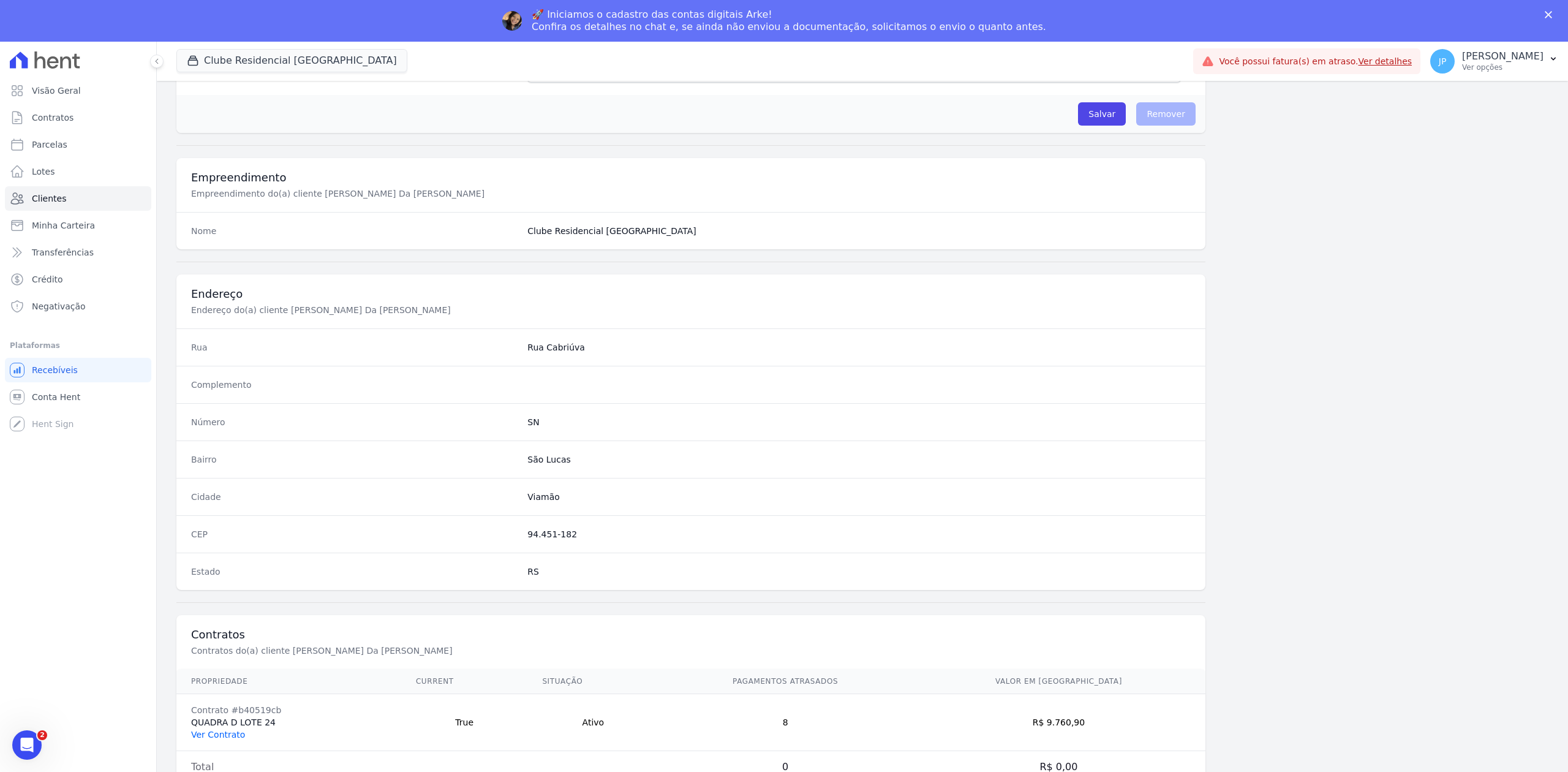
click at [207, 730] on link "Ver Contrato" at bounding box center [218, 734] width 54 height 10
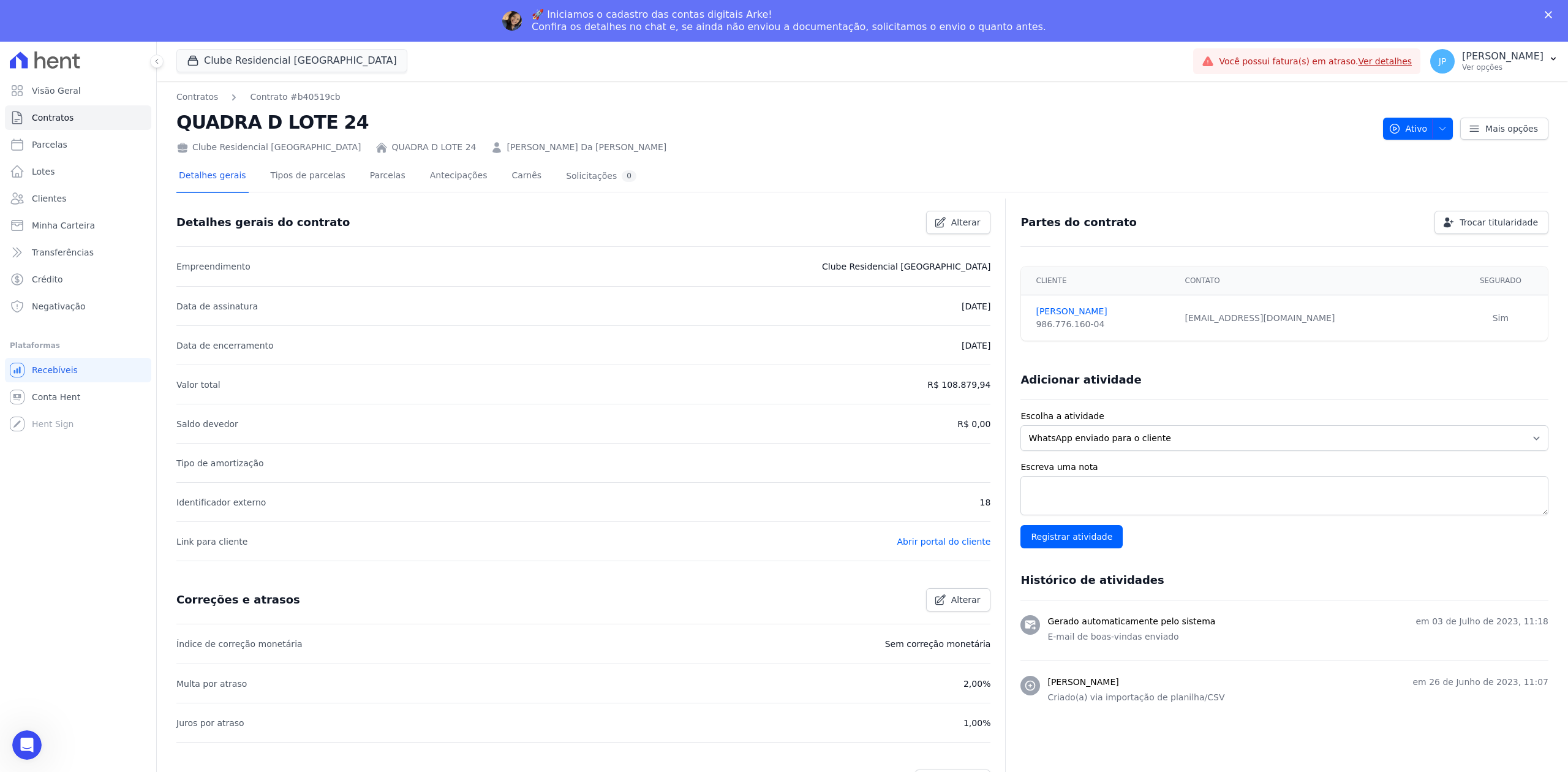
click at [389, 180] on div "Detalhes gerais Tipos de parcelas [GEOGRAPHIC_DATA] Antecipações [PERSON_NAME] …" at bounding box center [408, 176] width 463 height 32
click at [367, 185] on link "Parcelas" at bounding box center [387, 176] width 40 height 32
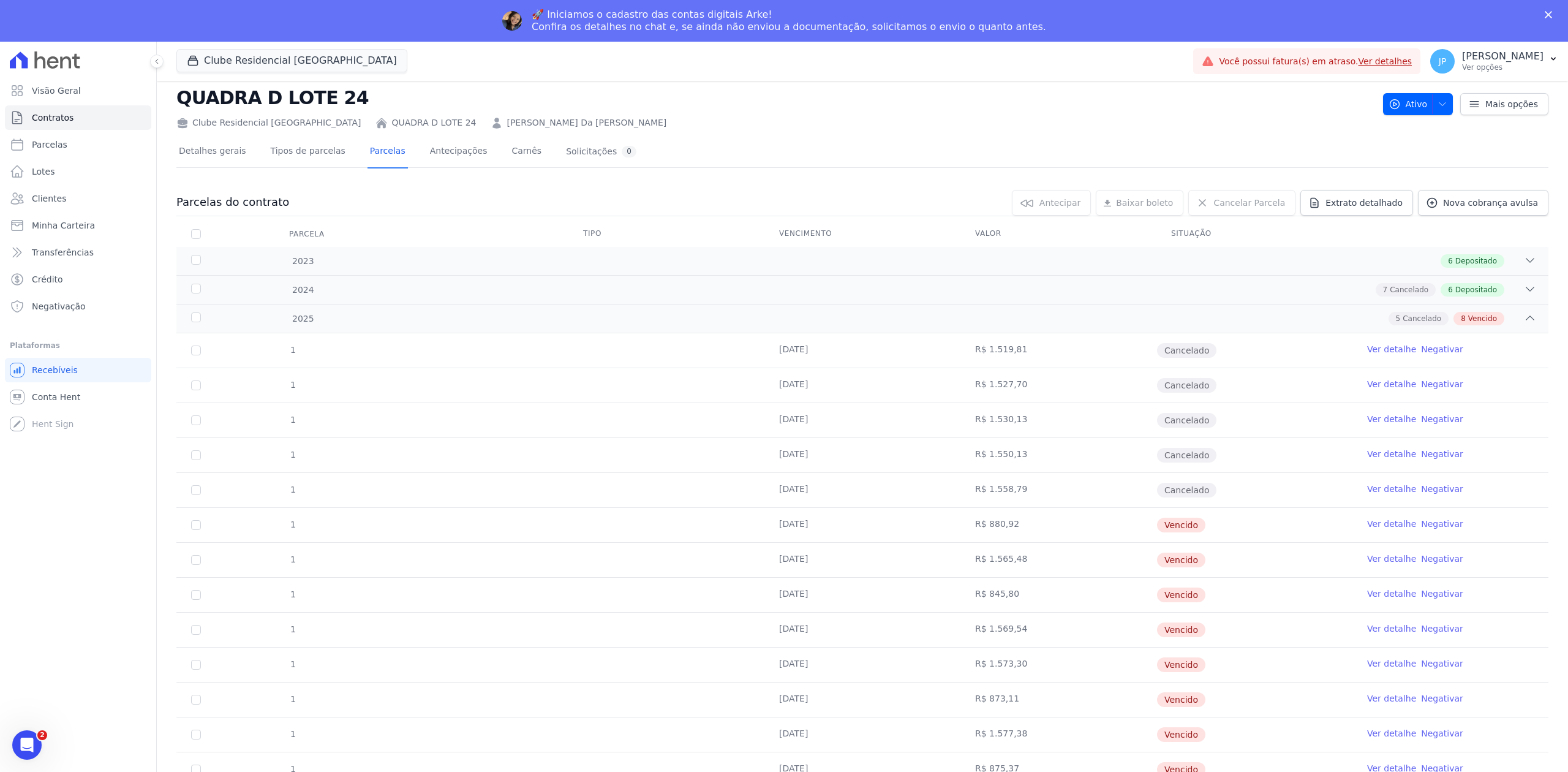
scroll to position [38, 0]
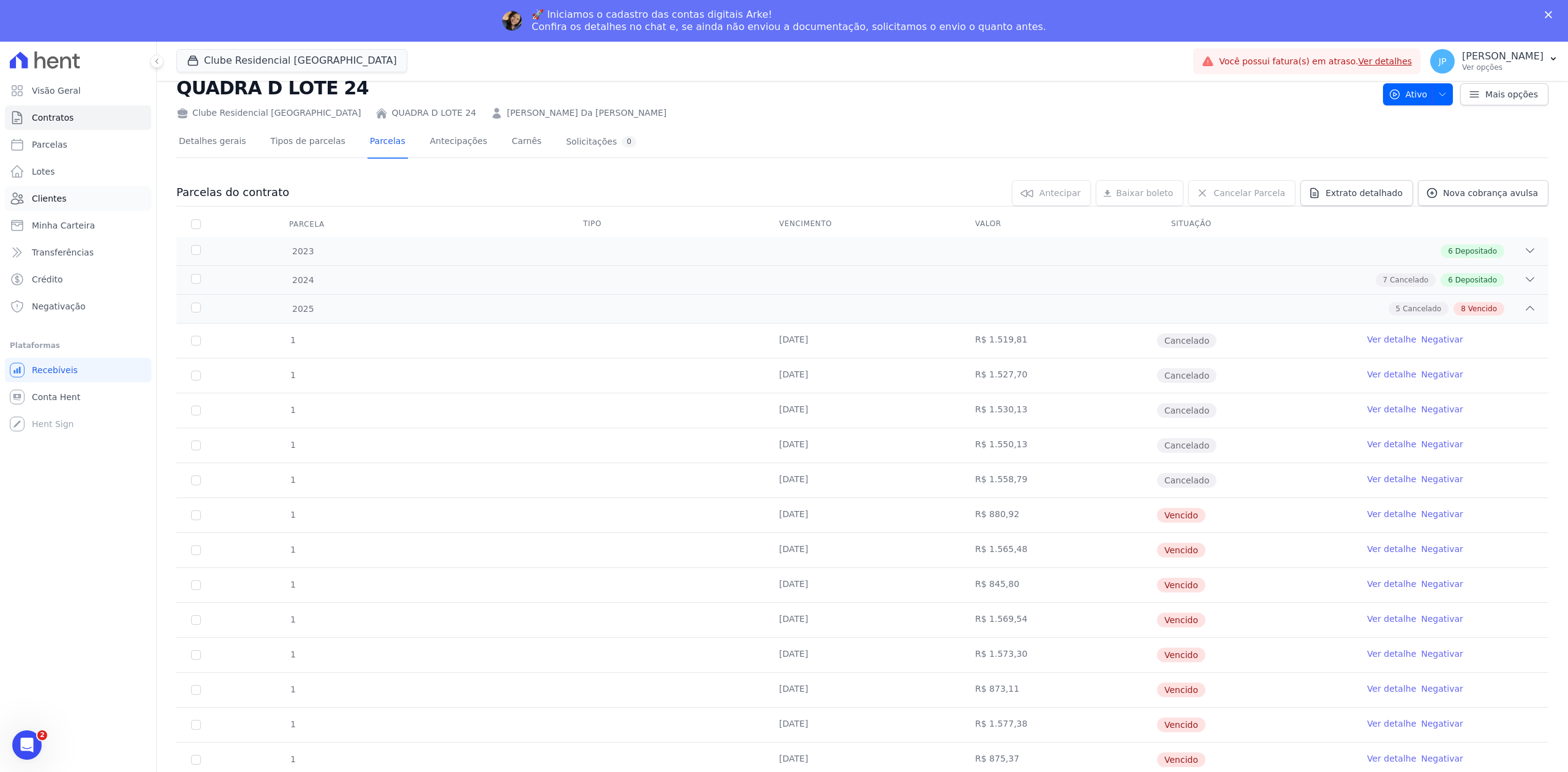
click at [56, 195] on span "Clientes" at bounding box center [49, 198] width 34 height 12
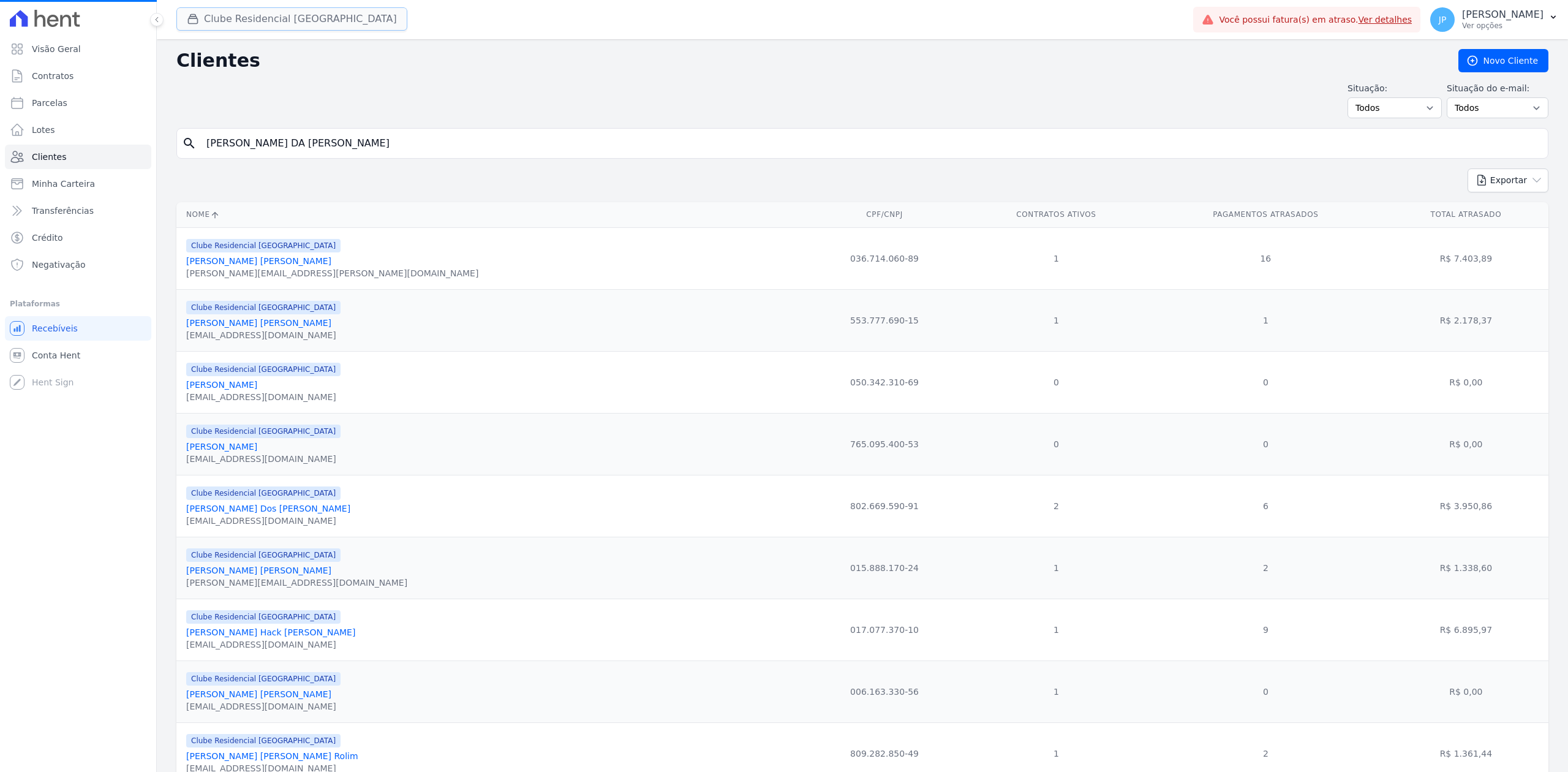
click at [186, 17] on button "Clube Residencial [GEOGRAPHIC_DATA]" at bounding box center [292, 18] width 231 height 23
click at [210, 6] on div "Clube Residencial [GEOGRAPHIC_DATA][PERSON_NAME] Incorporadora [GEOGRAPHIC_DATA…" at bounding box center [683, 19] width 1012 height 40
click at [197, 17] on icon "button" at bounding box center [192, 18] width 12 height 12
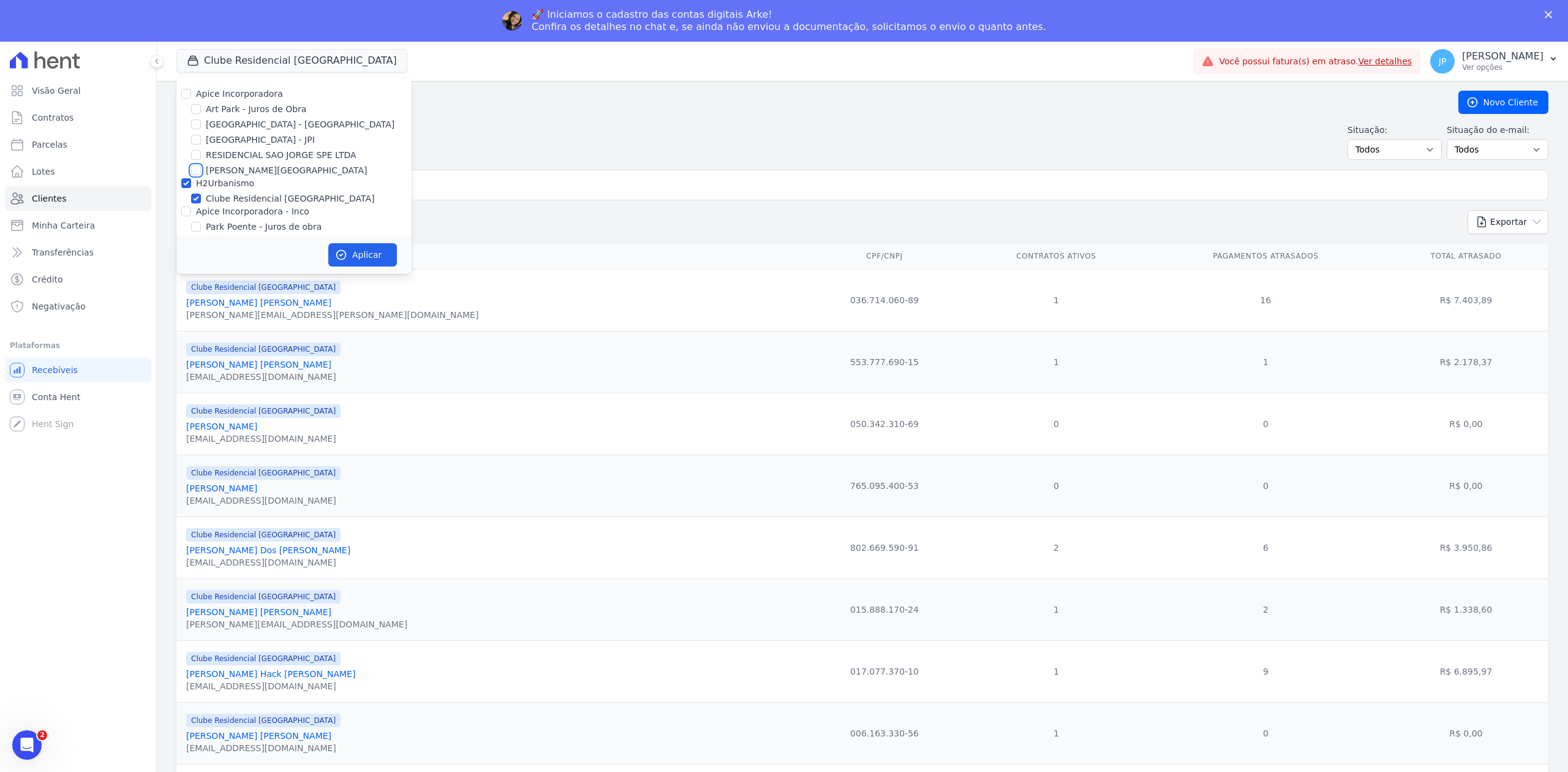
click at [196, 166] on input "[PERSON_NAME][GEOGRAPHIC_DATA]" at bounding box center [196, 170] width 10 height 10
checkbox input "true"
click at [382, 254] on button "Aplicar" at bounding box center [363, 254] width 69 height 23
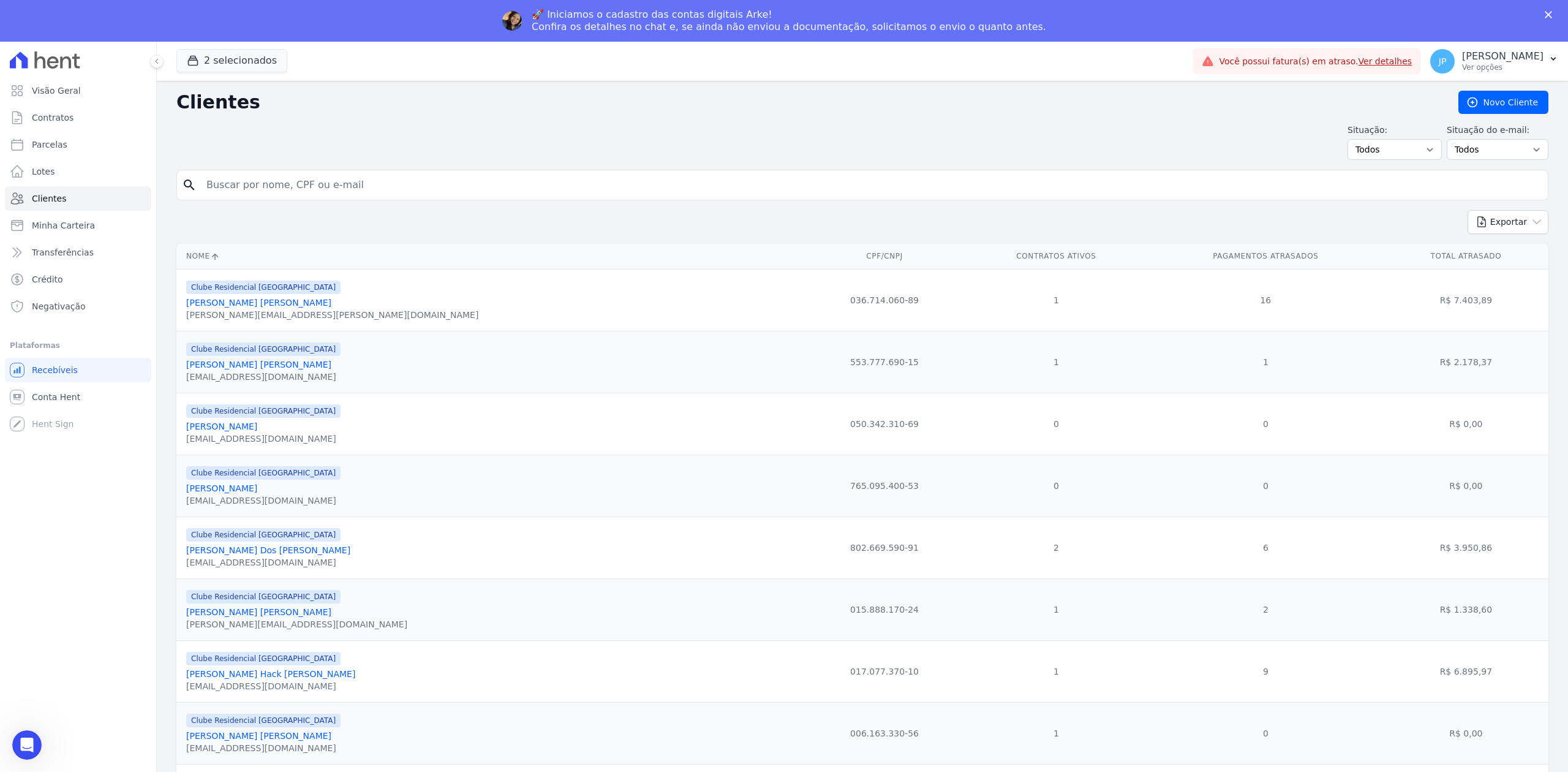
click at [354, 149] on div "Situação: Todos Adimplentes Inadimplentes Situação do e-mail: Todos Confirmado …" at bounding box center [862, 141] width 1372 height 36
click at [319, 185] on input "search" at bounding box center [870, 185] width 1343 height 25
paste input "[PERSON_NAME]"
type input "[PERSON_NAME]"
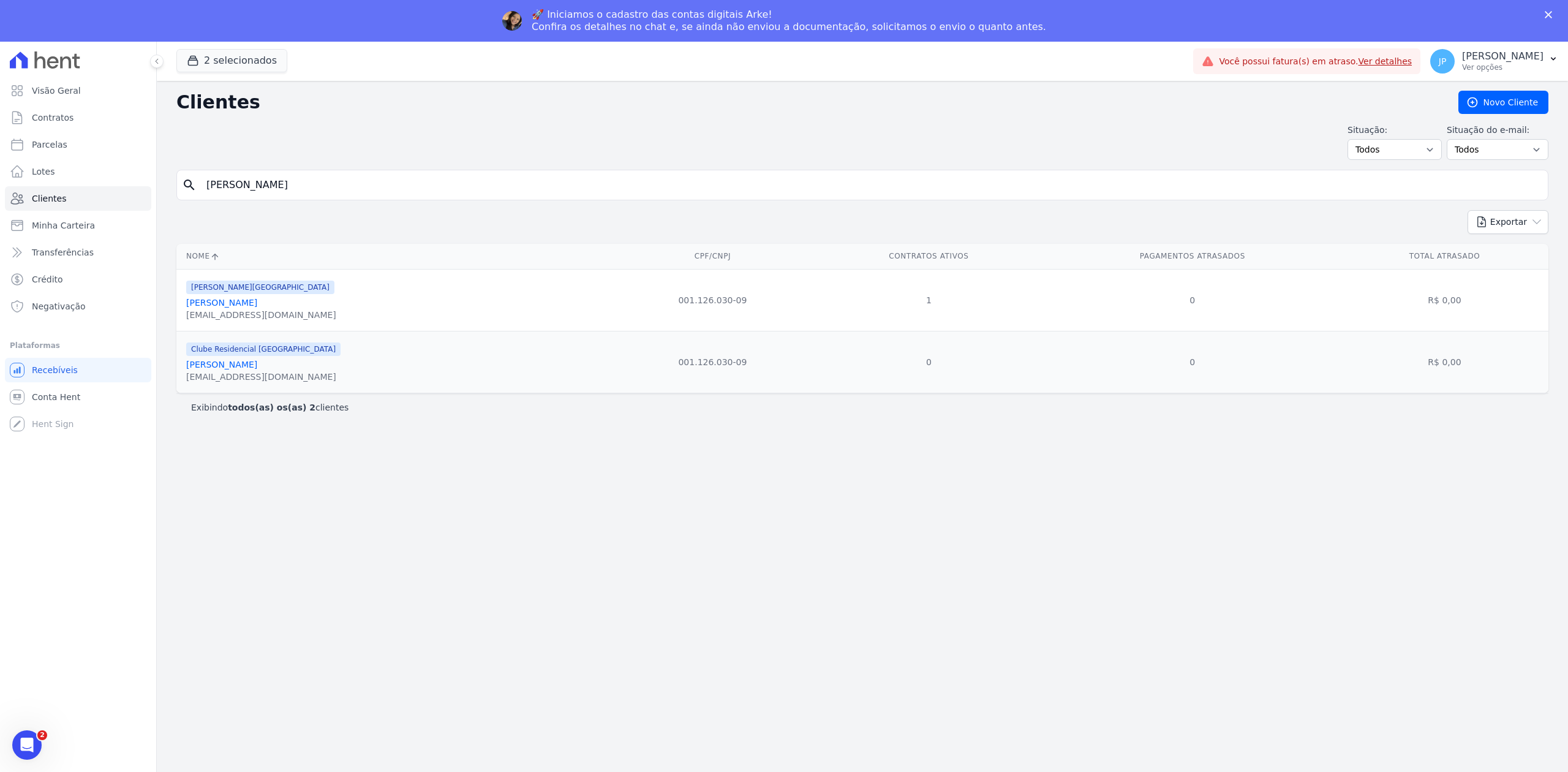
click at [248, 307] on link "[PERSON_NAME]" at bounding box center [221, 302] width 71 height 10
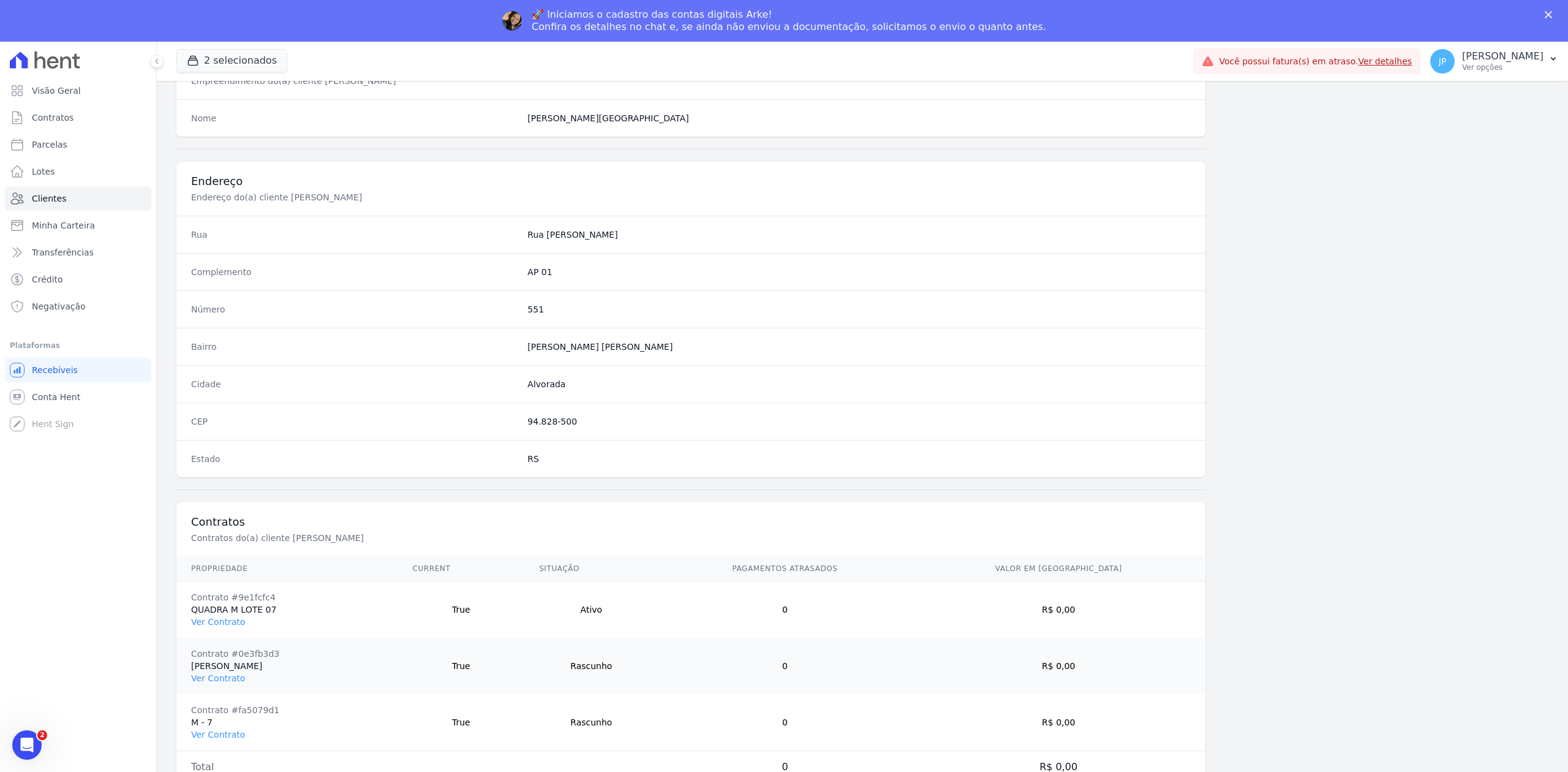
drag, startPoint x: 616, startPoint y: 663, endPoint x: 652, endPoint y: 684, distance: 41.7
click at [652, 672] on td "Rascunho" at bounding box center [591, 665] width 133 height 56
drag, startPoint x: 606, startPoint y: 732, endPoint x: 653, endPoint y: 720, distance: 48.5
click at [651, 730] on td "Rascunho" at bounding box center [591, 722] width 133 height 57
drag, startPoint x: 583, startPoint y: 661, endPoint x: 662, endPoint y: 721, distance: 99.2
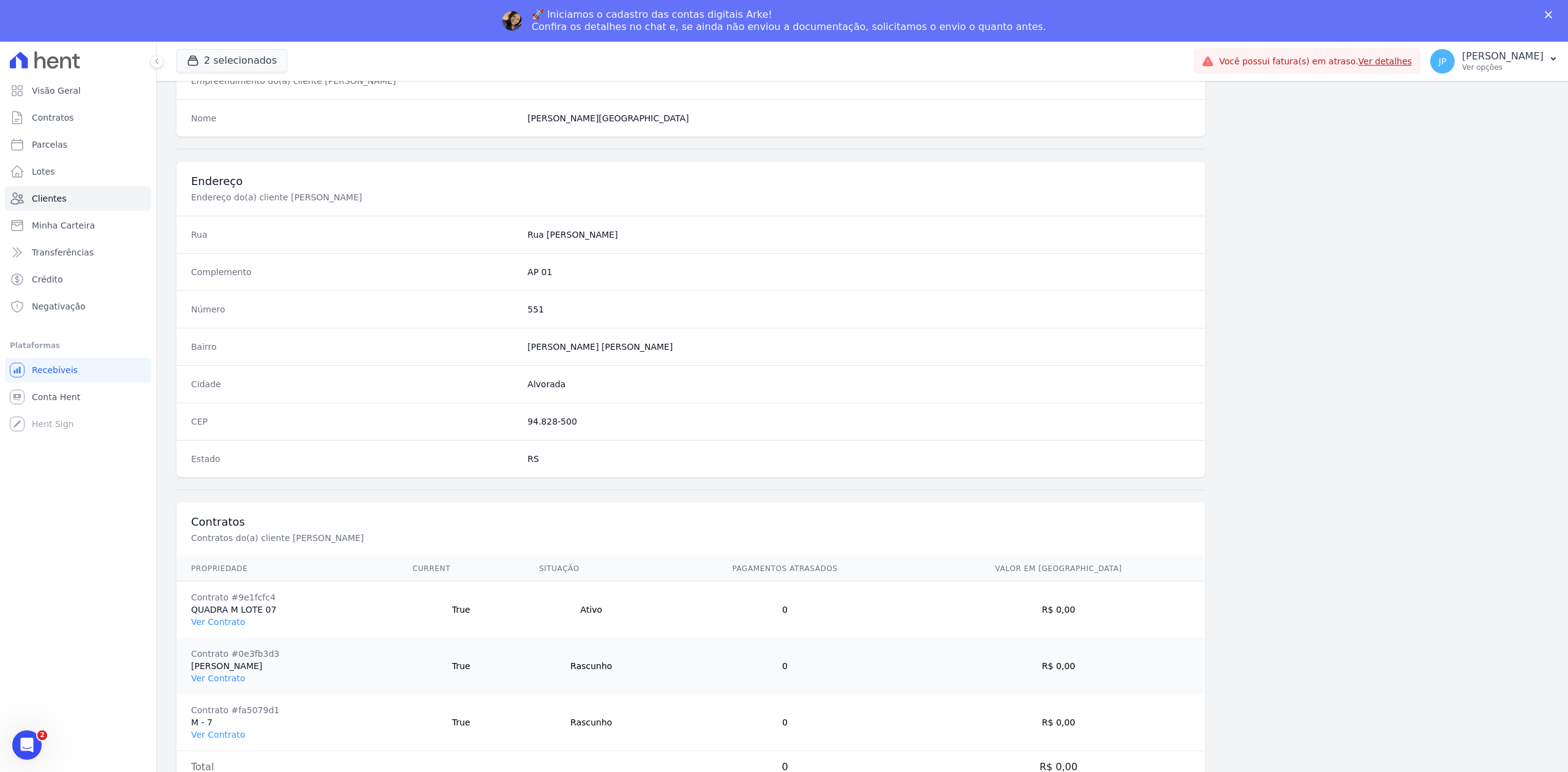
click at [662, 721] on tbody "Contrato #9e1fcfc4 QUADRA M LOTE 07 Ver Contrato True Ativo 0 R$ 0,00 Contrato …" at bounding box center [691, 666] width 1029 height 169
click at [230, 618] on link "Ver Contrato" at bounding box center [218, 621] width 54 height 10
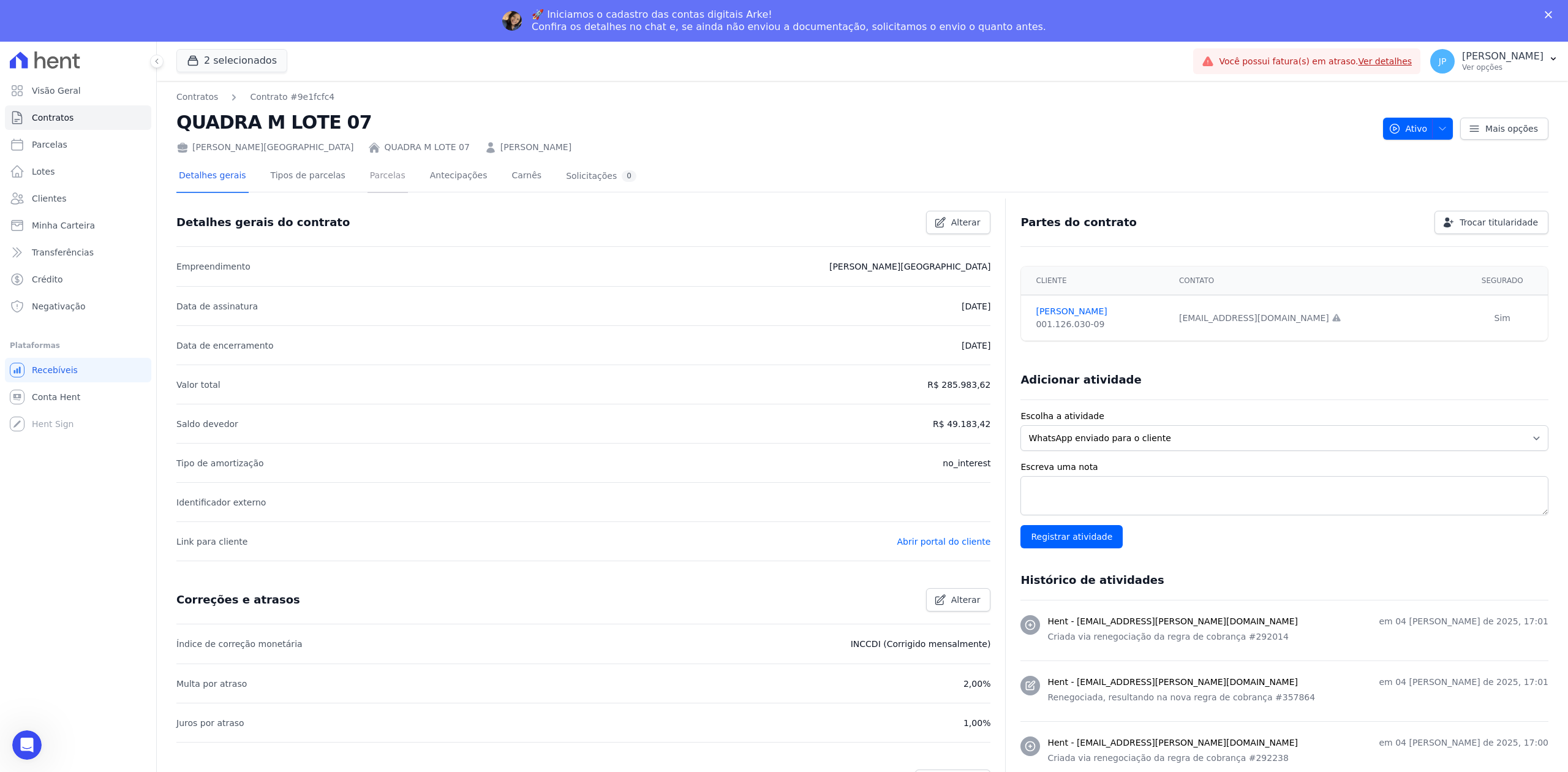
click at [367, 165] on link "Parcelas" at bounding box center [387, 176] width 40 height 32
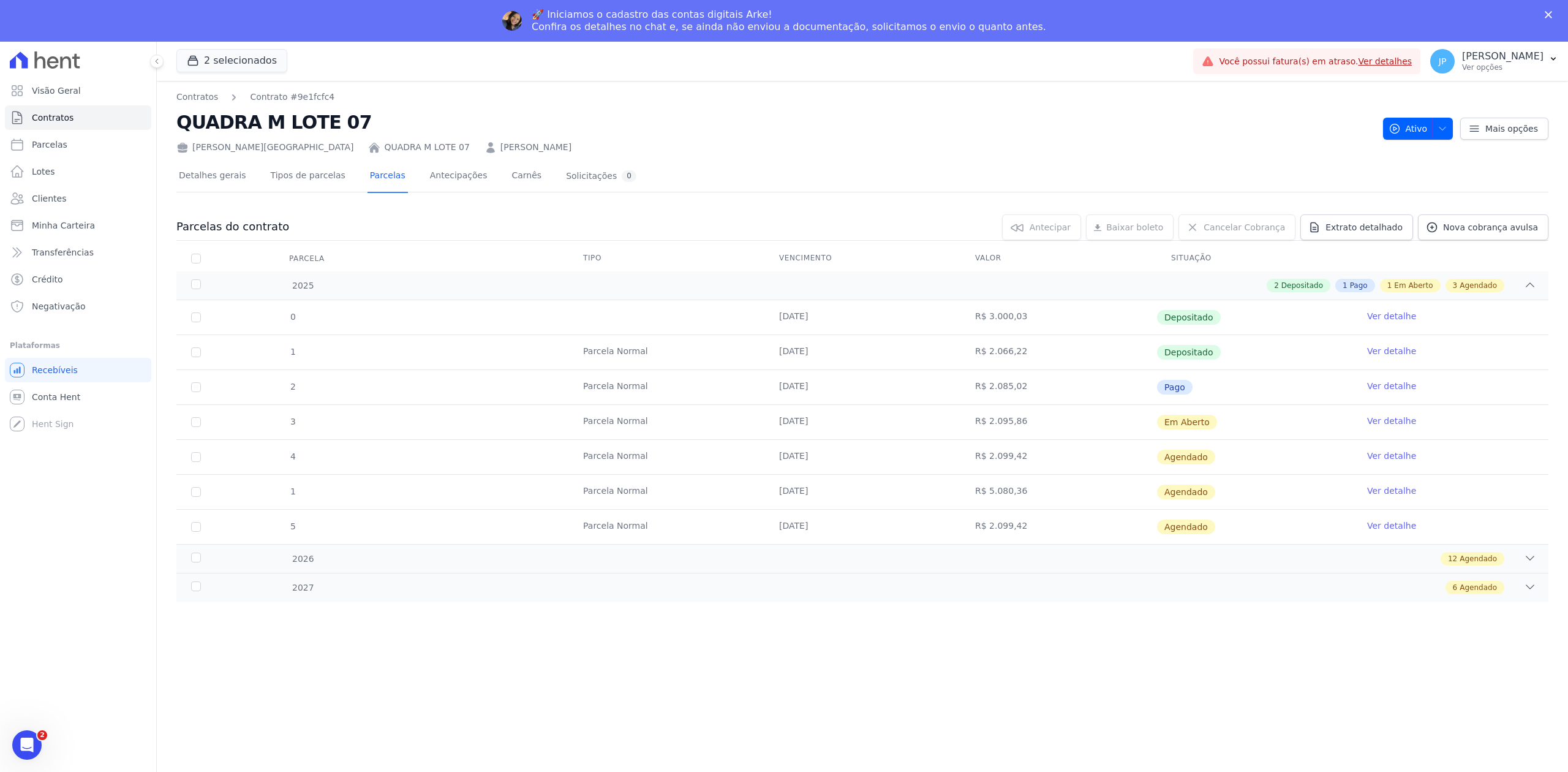
click at [1392, 421] on link "Ver detalhe" at bounding box center [1391, 421] width 49 height 12
